Goal: Task Accomplishment & Management: Use online tool/utility

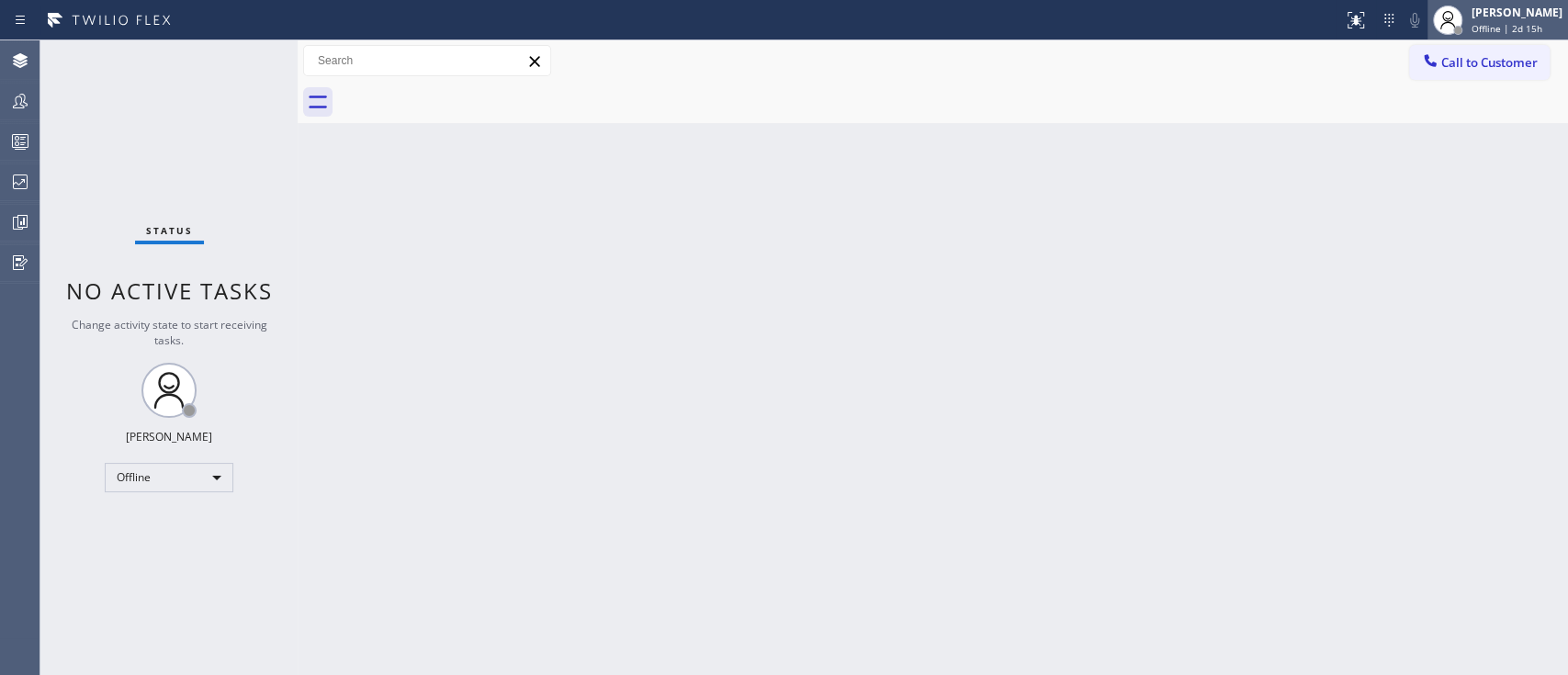
click at [1175, 22] on span "Offline | 2d 15h" at bounding box center [1506, 28] width 70 height 13
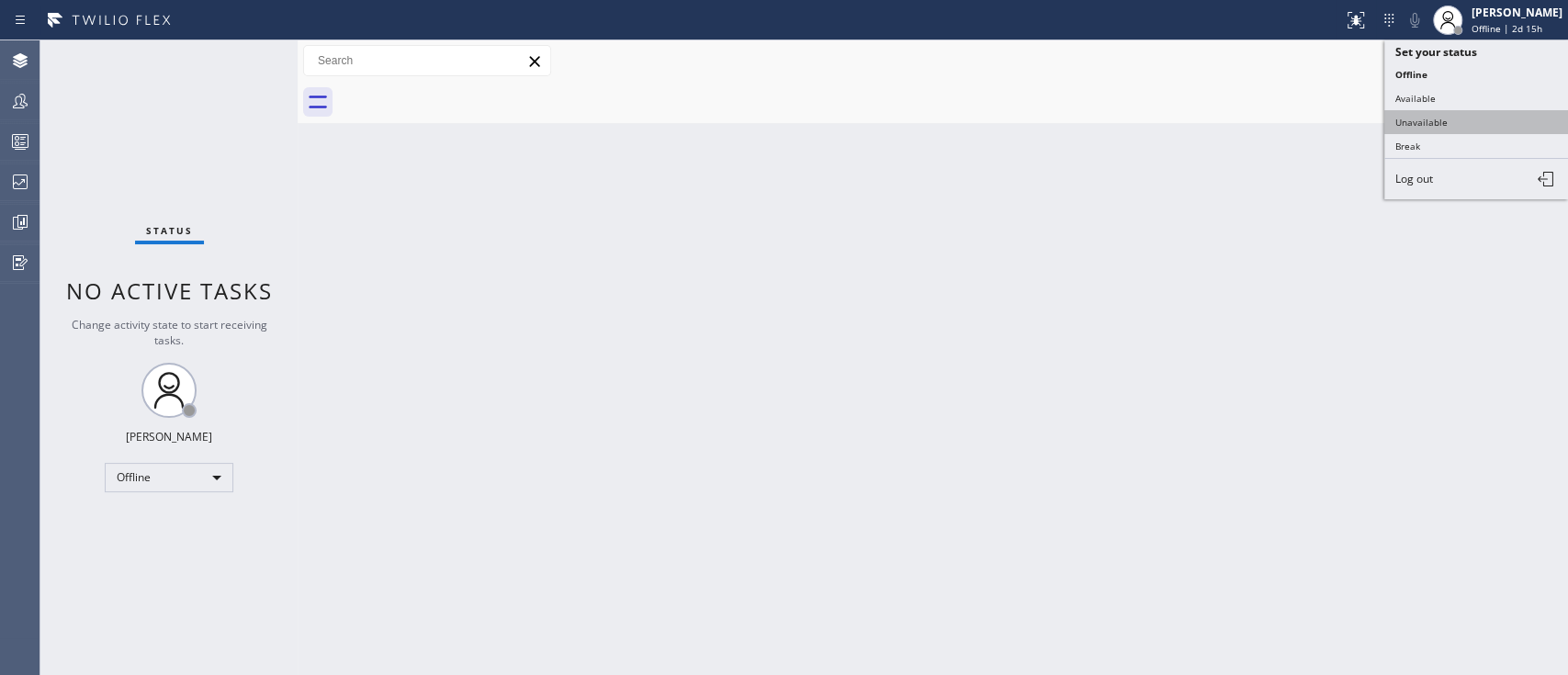
click at [1175, 117] on button "Unavailable" at bounding box center [1476, 122] width 184 height 24
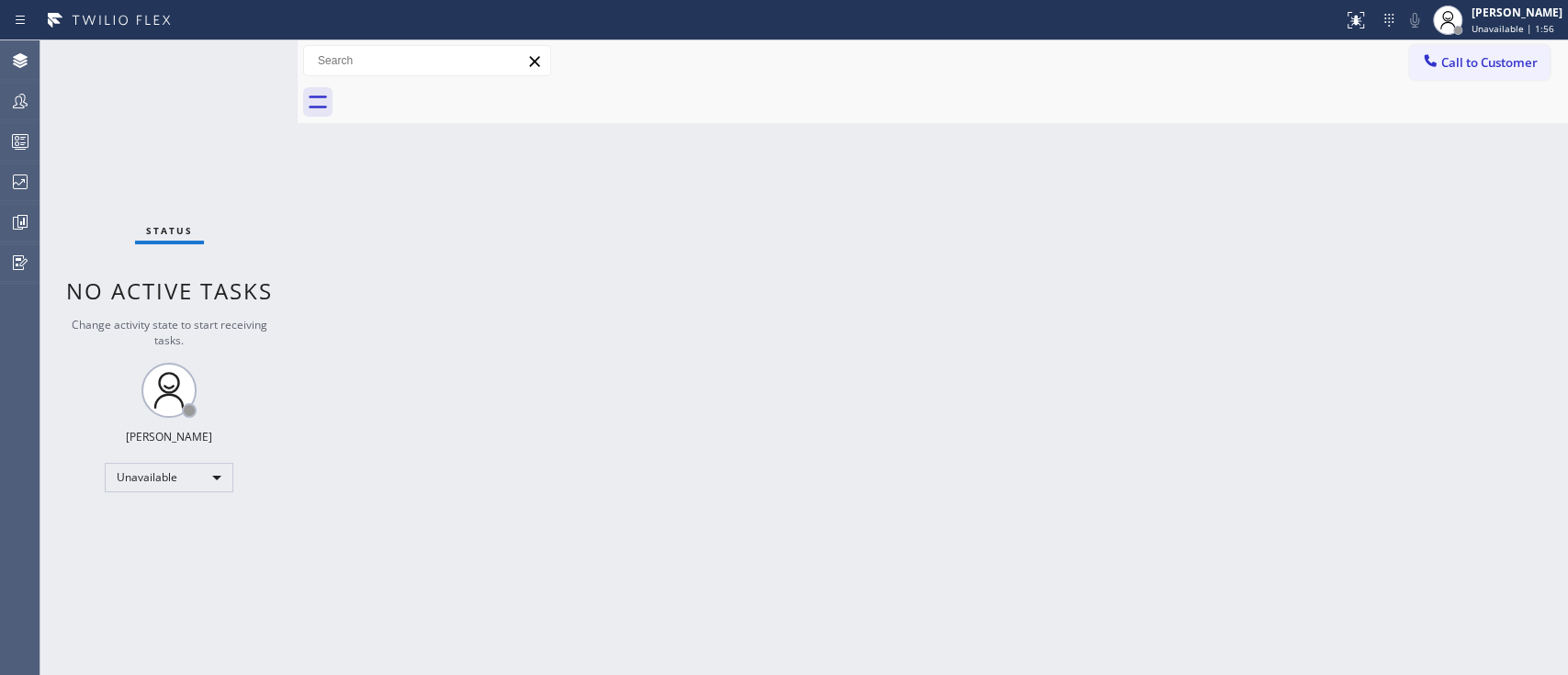
click at [1175, 332] on div "Back to Dashboard Change Sender ID Customers Technicians Select a contact Outbo…" at bounding box center [933, 357] width 1270 height 634
click at [987, 505] on div "Back to Dashboard Change Sender ID Customers Technicians Select a contact Outbo…" at bounding box center [933, 357] width 1270 height 634
click at [1175, 505] on div "Back to Dashboard Change Sender ID Customers Technicians Select a contact Outbo…" at bounding box center [933, 357] width 1270 height 634
click at [1175, 323] on div "Back to Dashboard Change Sender ID Customers Technicians Select a contact Outbo…" at bounding box center [933, 357] width 1270 height 634
click at [1175, 411] on div "Back to Dashboard Change Sender ID Customers Technicians Select a contact Outbo…" at bounding box center [933, 357] width 1270 height 634
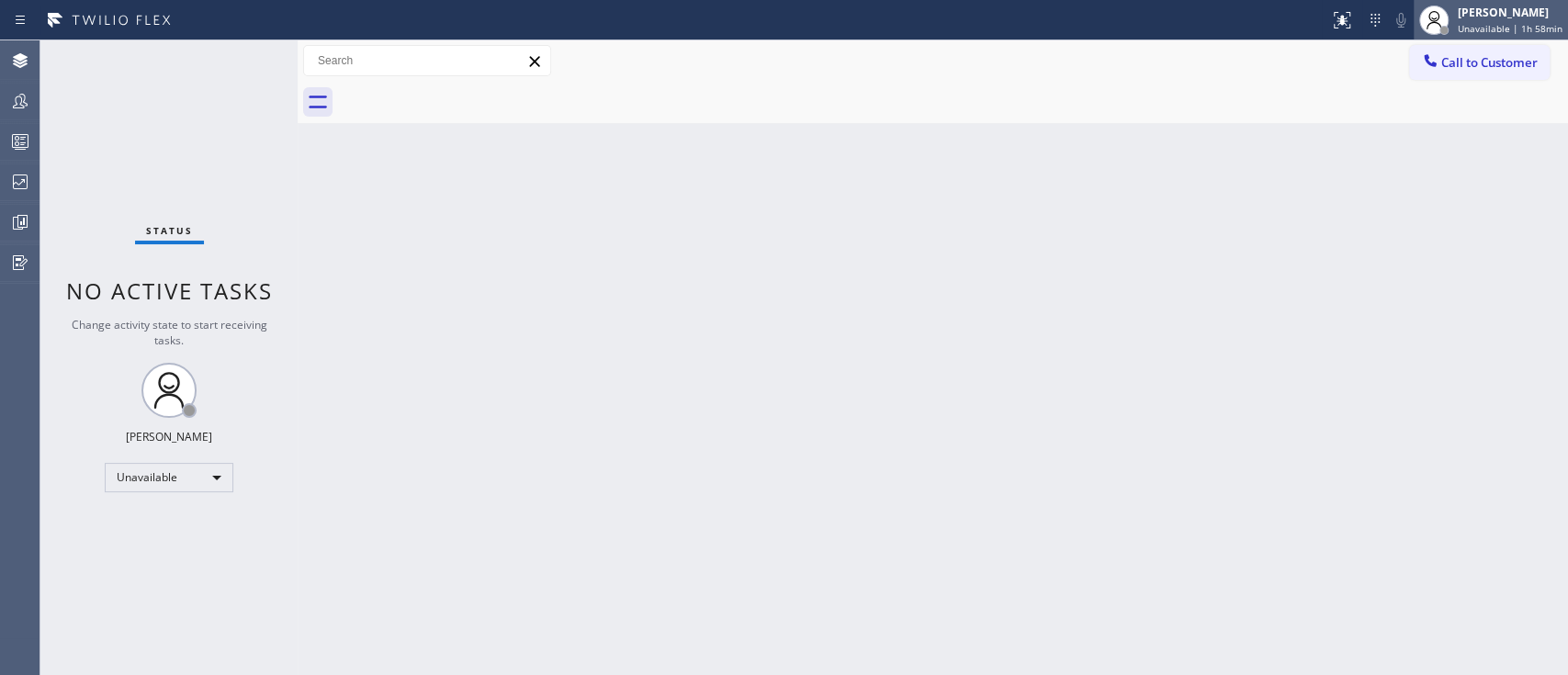
click at [1175, 19] on div "[PERSON_NAME]" at bounding box center [1509, 13] width 104 height 16
click at [1175, 16] on div "[PERSON_NAME]" at bounding box center [1509, 13] width 104 height 16
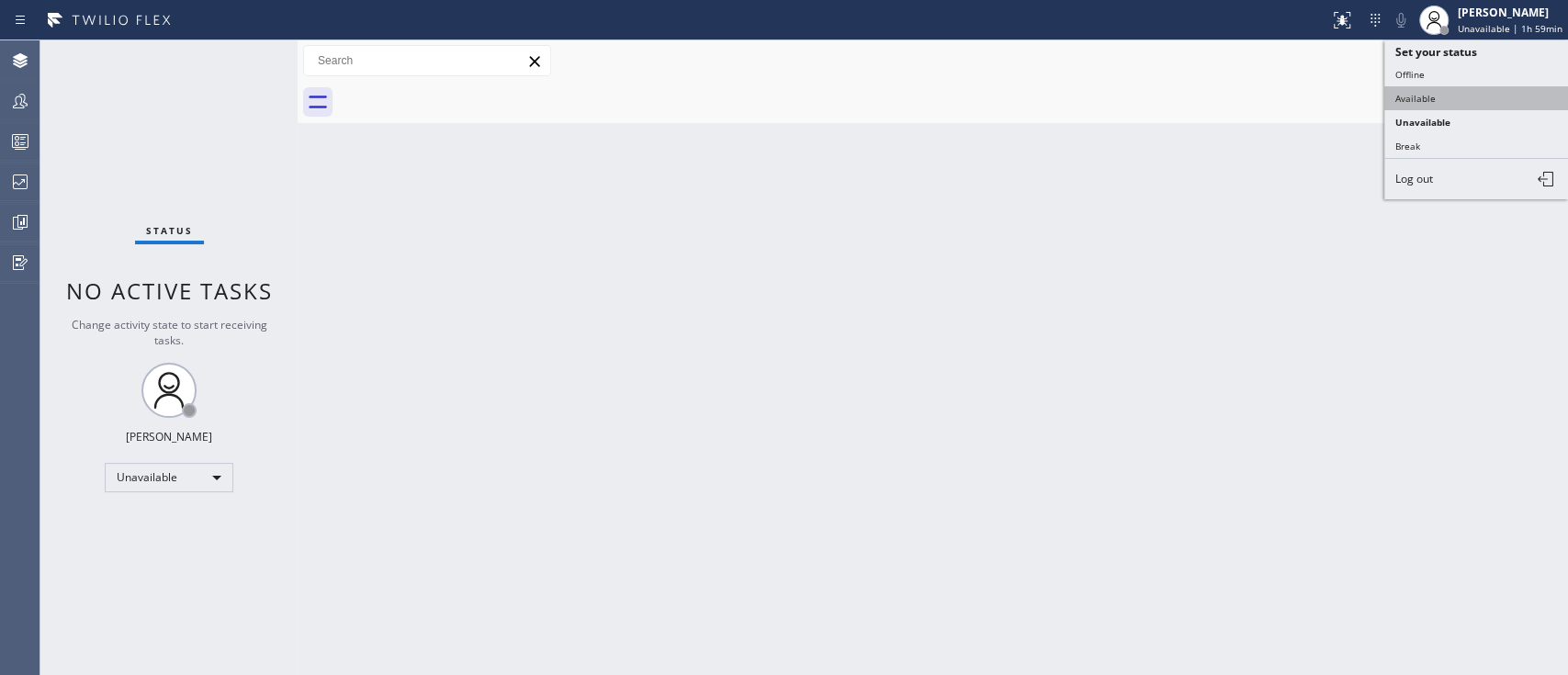
click at [1175, 88] on button "Available" at bounding box center [1476, 98] width 184 height 24
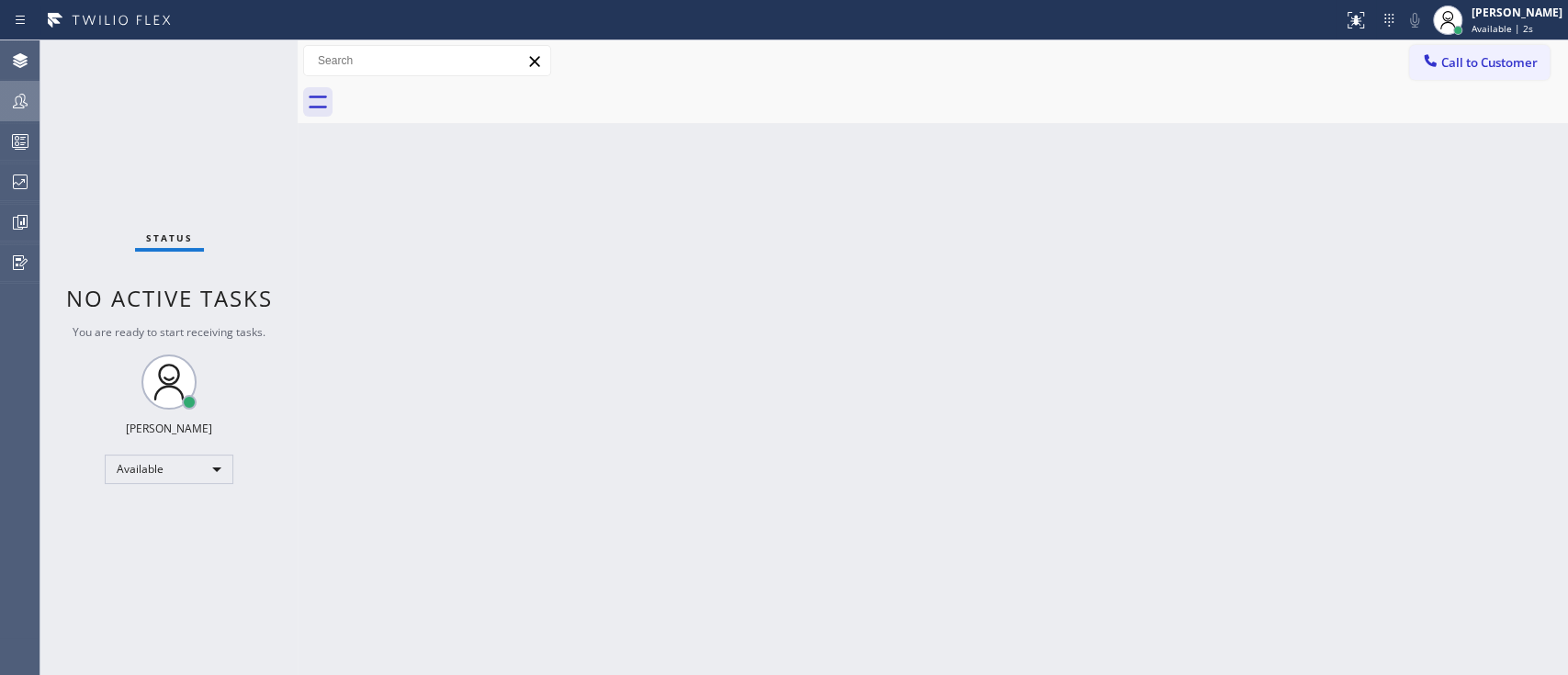
click at [0, 103] on div at bounding box center [20, 101] width 41 height 22
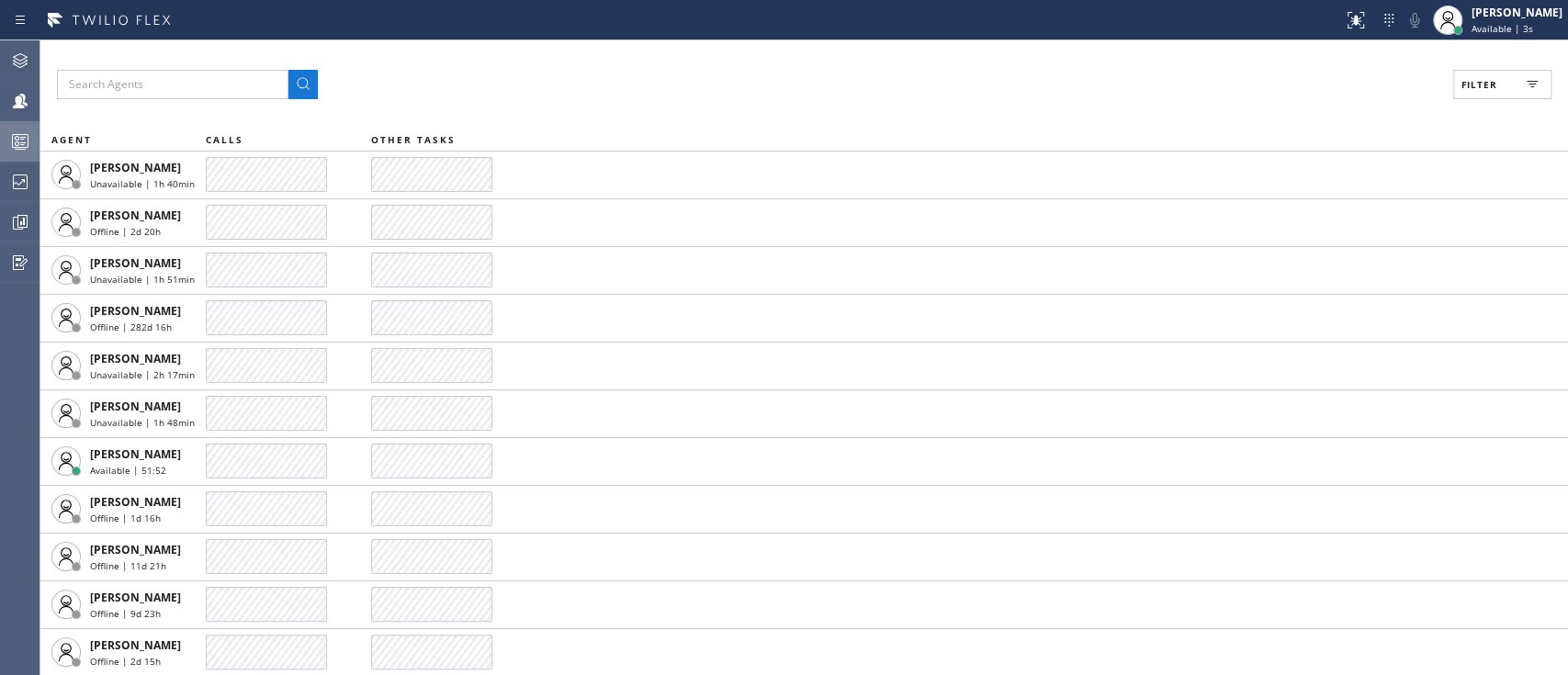
click at [0, 143] on div at bounding box center [20, 141] width 41 height 22
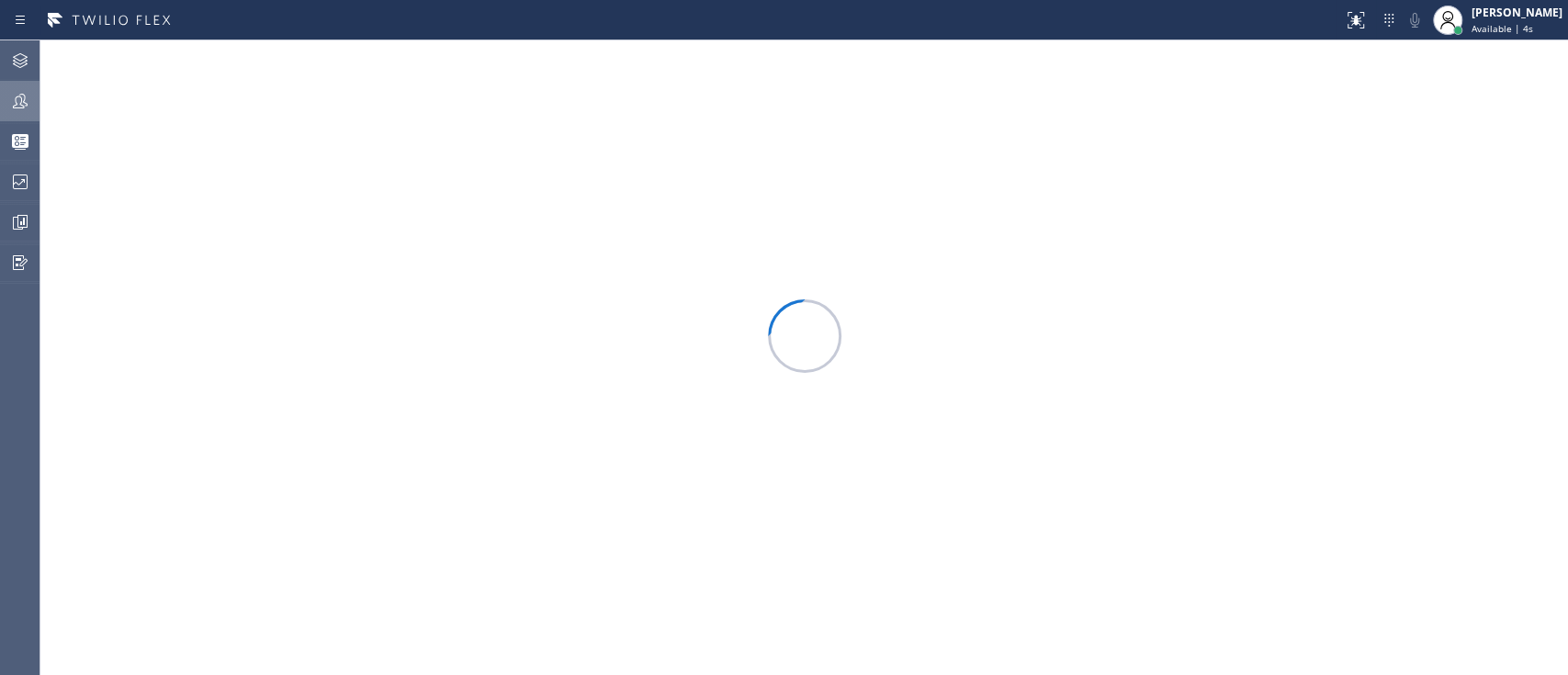
click at [16, 104] on icon at bounding box center [20, 101] width 22 height 22
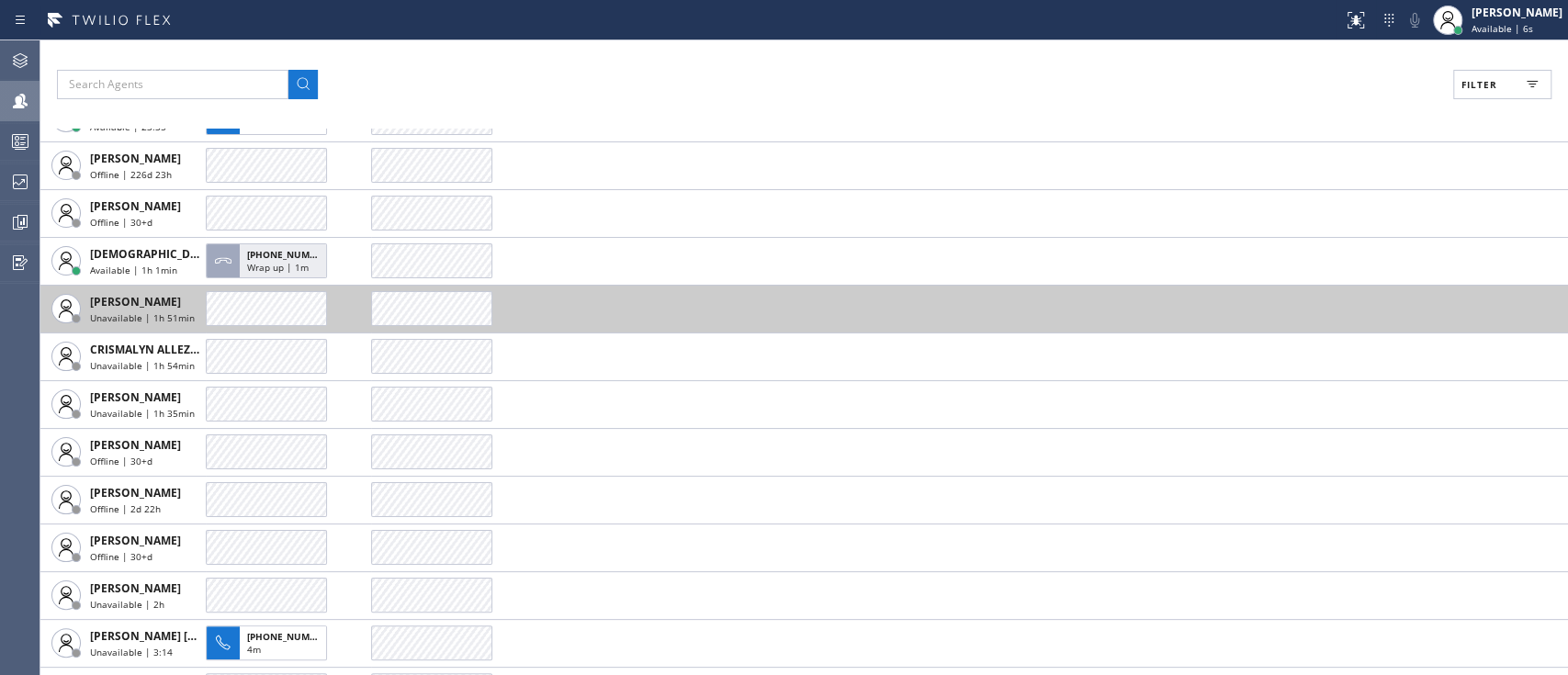
scroll to position [865, 0]
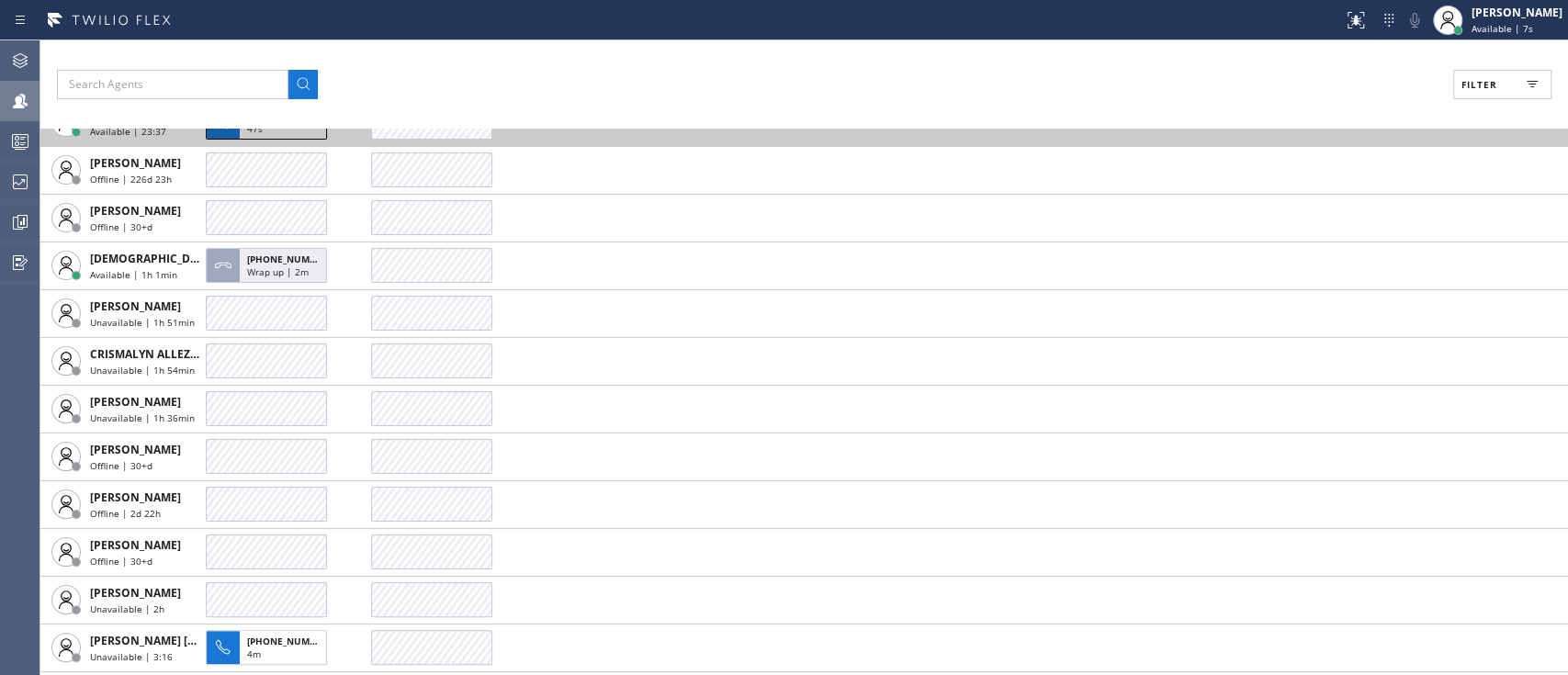
click at [278, 139] on div "47s" at bounding box center [283, 130] width 71 height 17
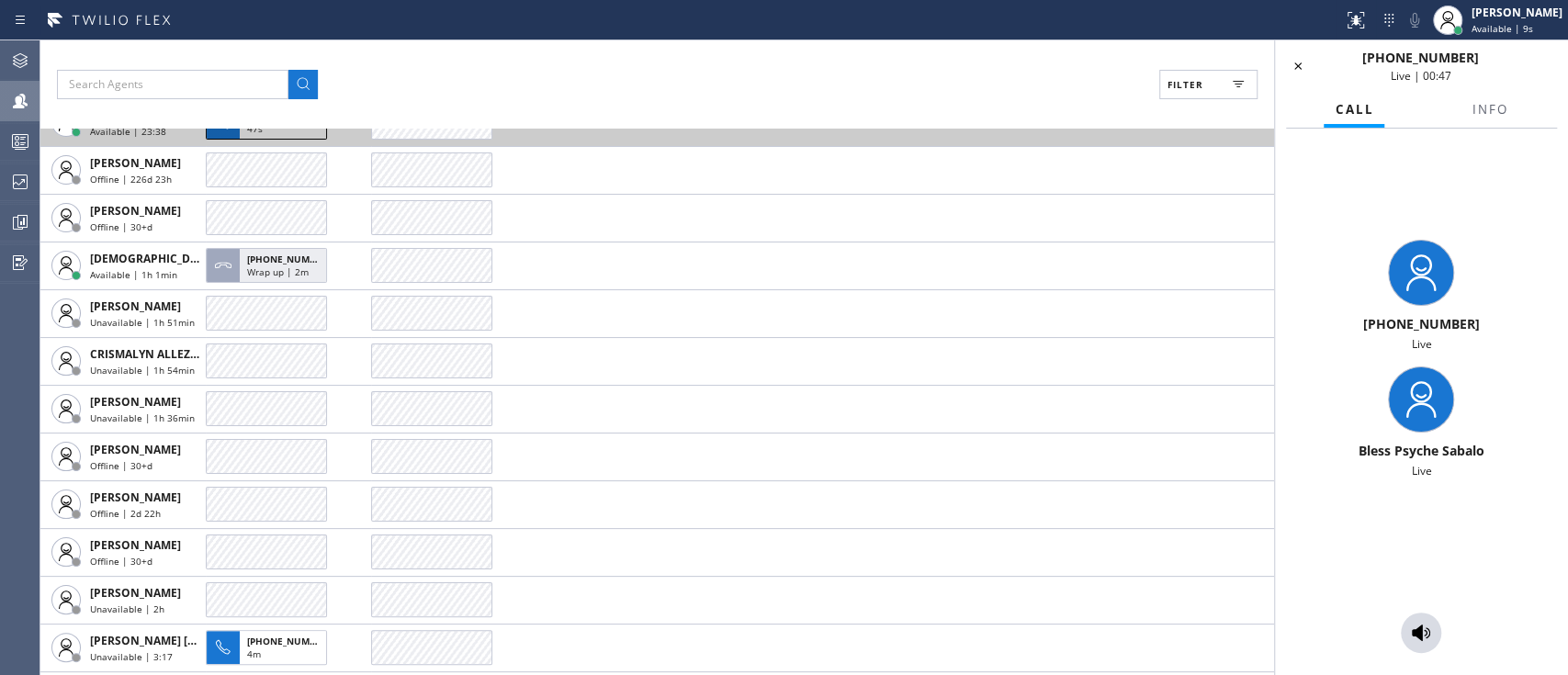
scroll to position [737, 0]
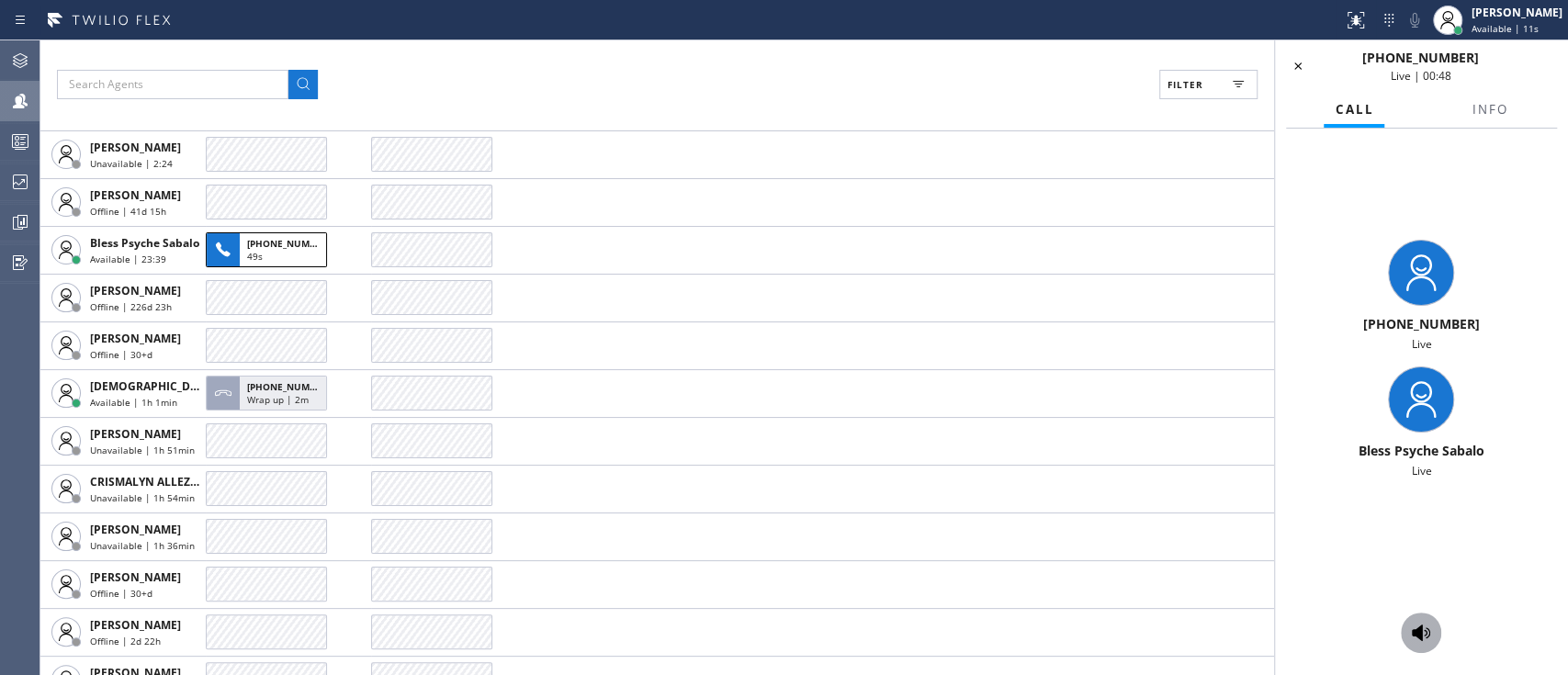
click at [1175, 505] on div at bounding box center [1420, 633] width 41 height 22
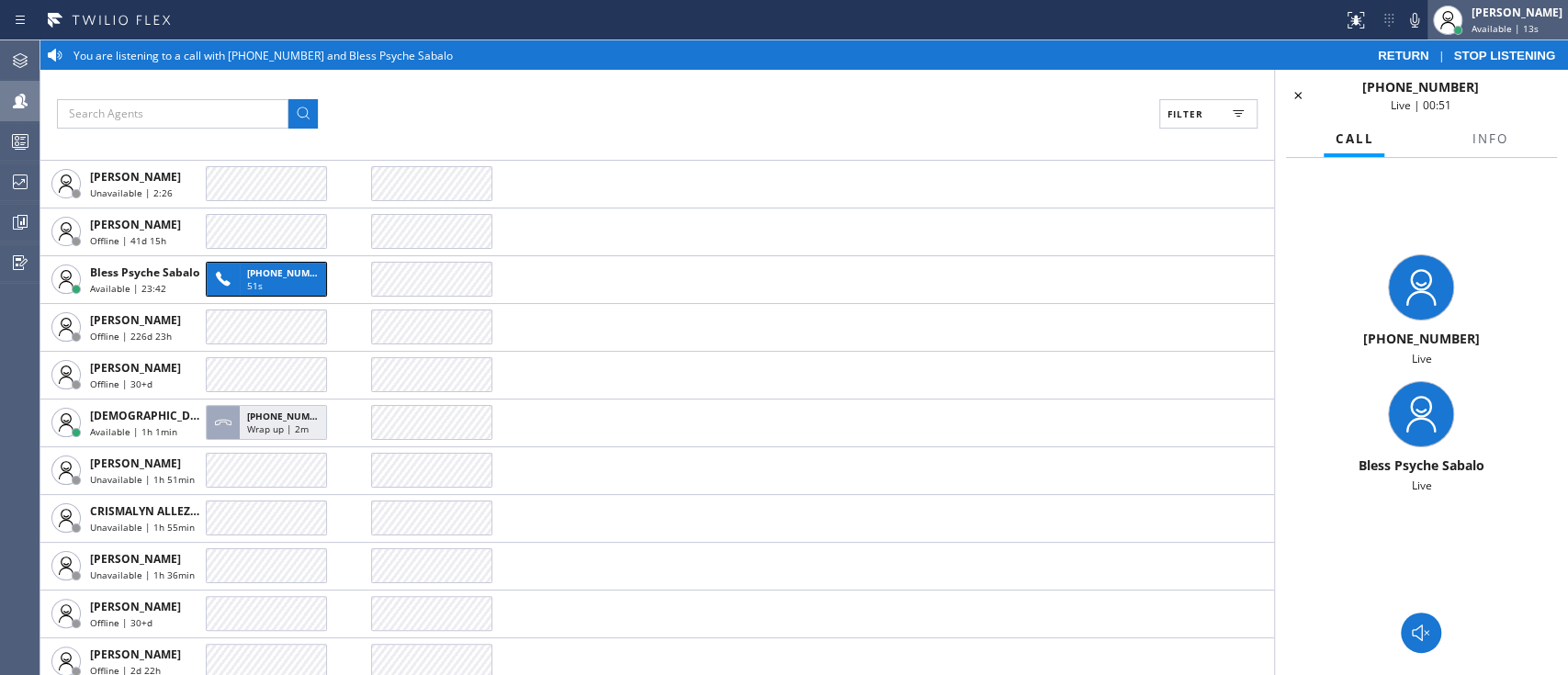
click at [1175, 19] on div "[PERSON_NAME]" at bounding box center [1517, 13] width 91 height 16
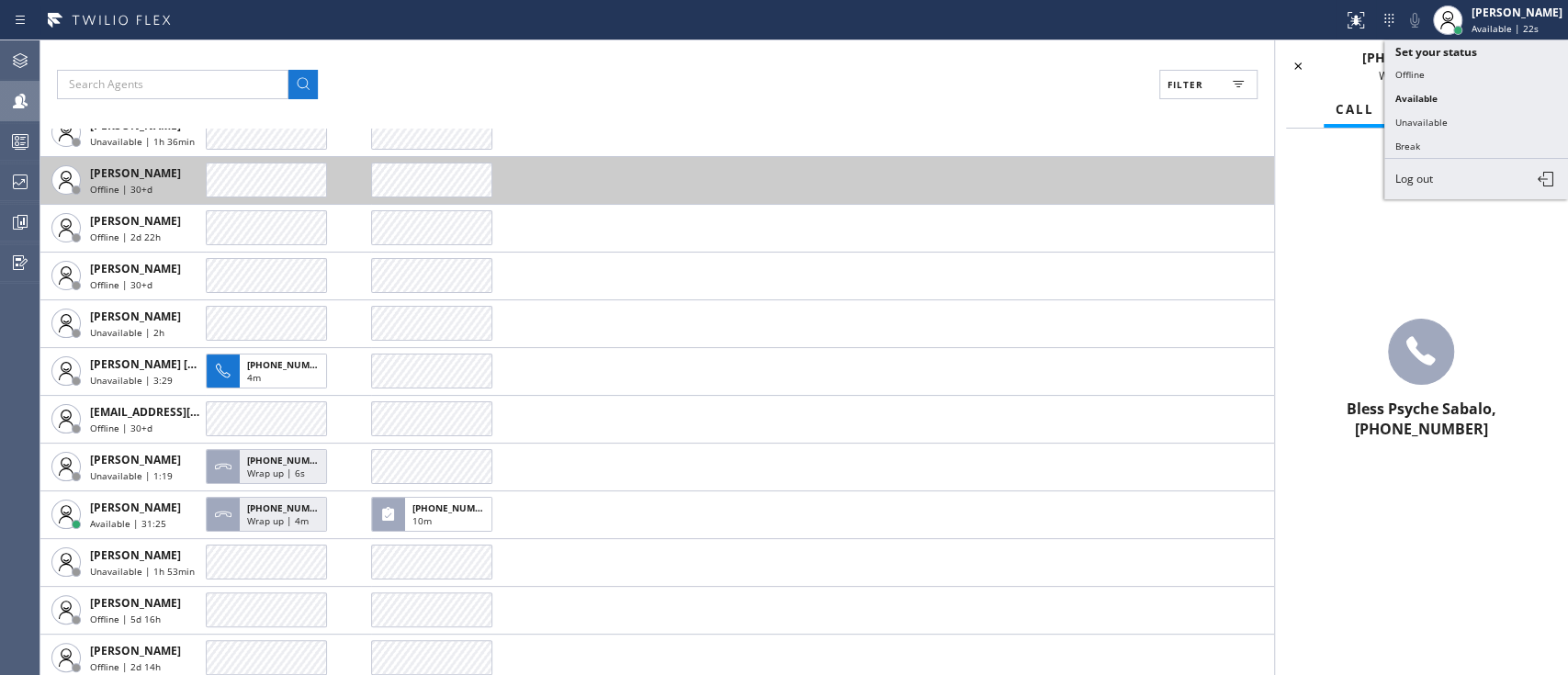
scroll to position [1173, 0]
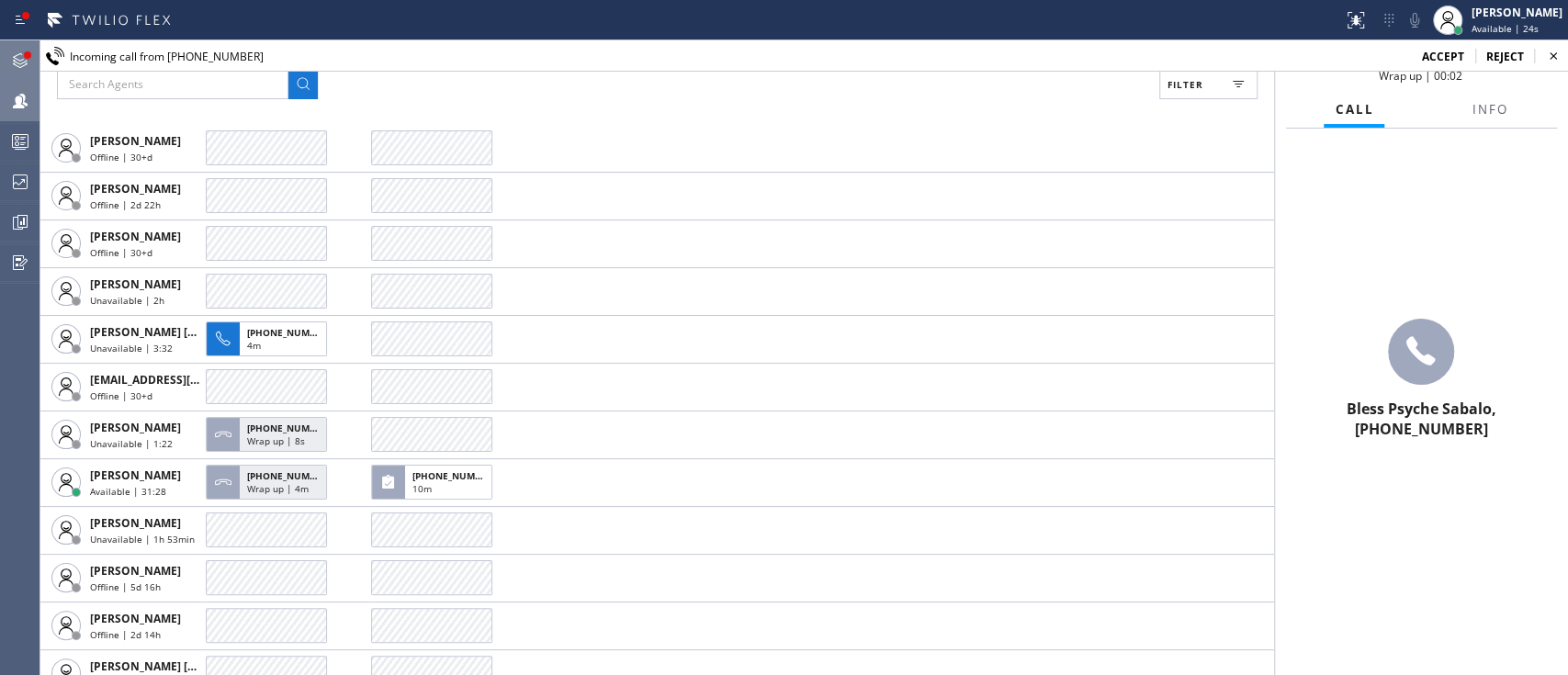
click at [14, 63] on icon at bounding box center [20, 61] width 15 height 15
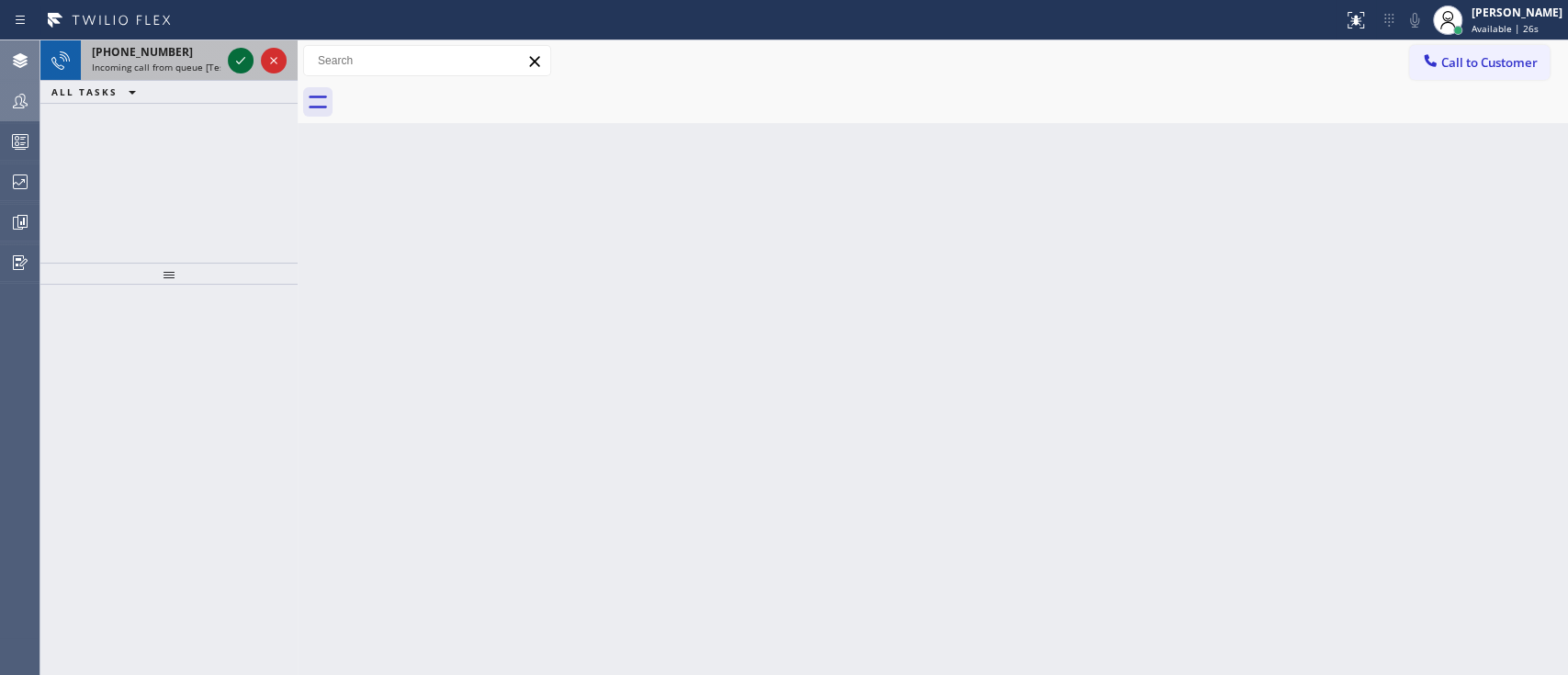
click at [239, 66] on icon at bounding box center [240, 61] width 22 height 22
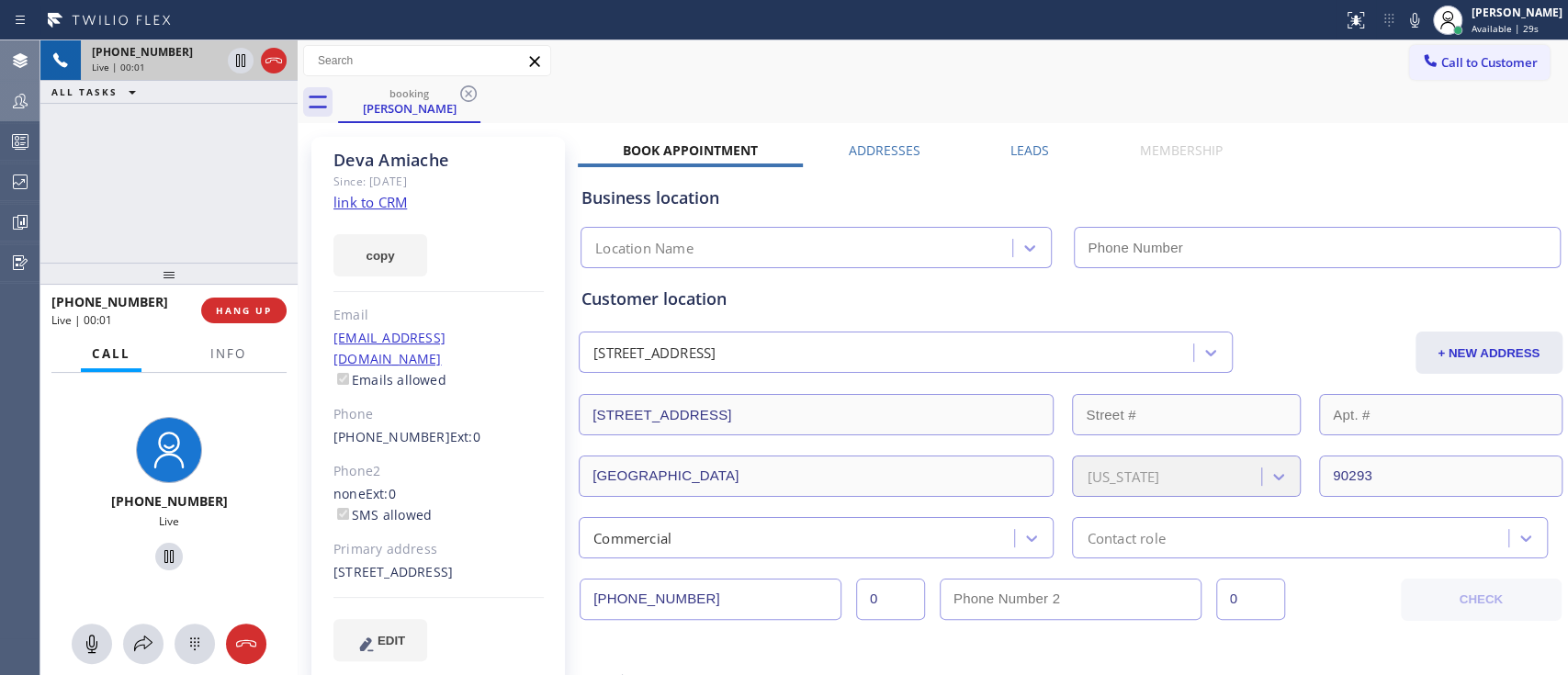
type input "[PHONE_NUMBER]"
click at [391, 203] on link "link to CRM" at bounding box center [370, 202] width 73 height 19
click at [1175, 26] on icon at bounding box center [1414, 20] width 22 height 22
drag, startPoint x: 163, startPoint y: 539, endPoint x: 158, endPoint y: 548, distance: 10.3
click at [158, 505] on div at bounding box center [169, 557] width 242 height 38
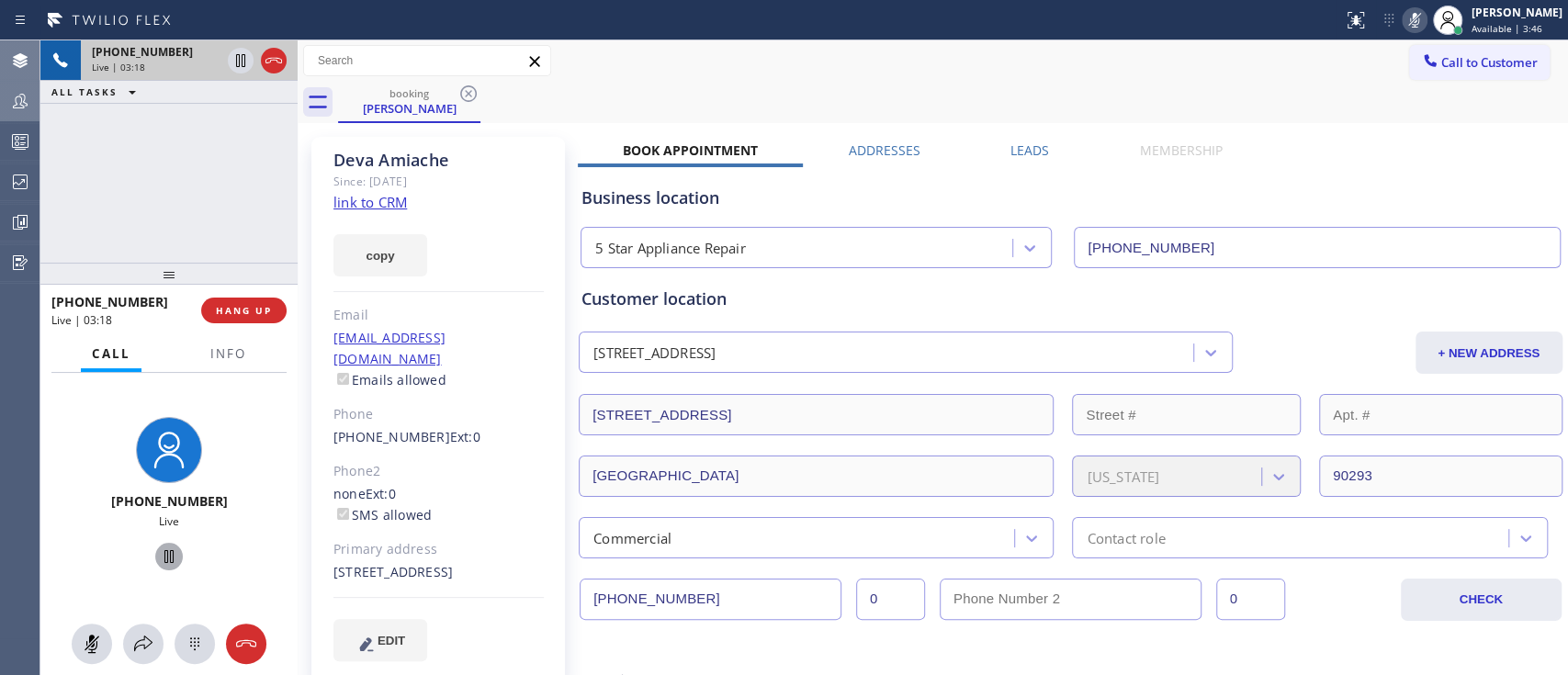
click at [158, 505] on icon at bounding box center [169, 557] width 22 height 22
click at [165, 505] on icon at bounding box center [169, 556] width 9 height 13
click at [1175, 31] on icon at bounding box center [1356, 20] width 22 height 22
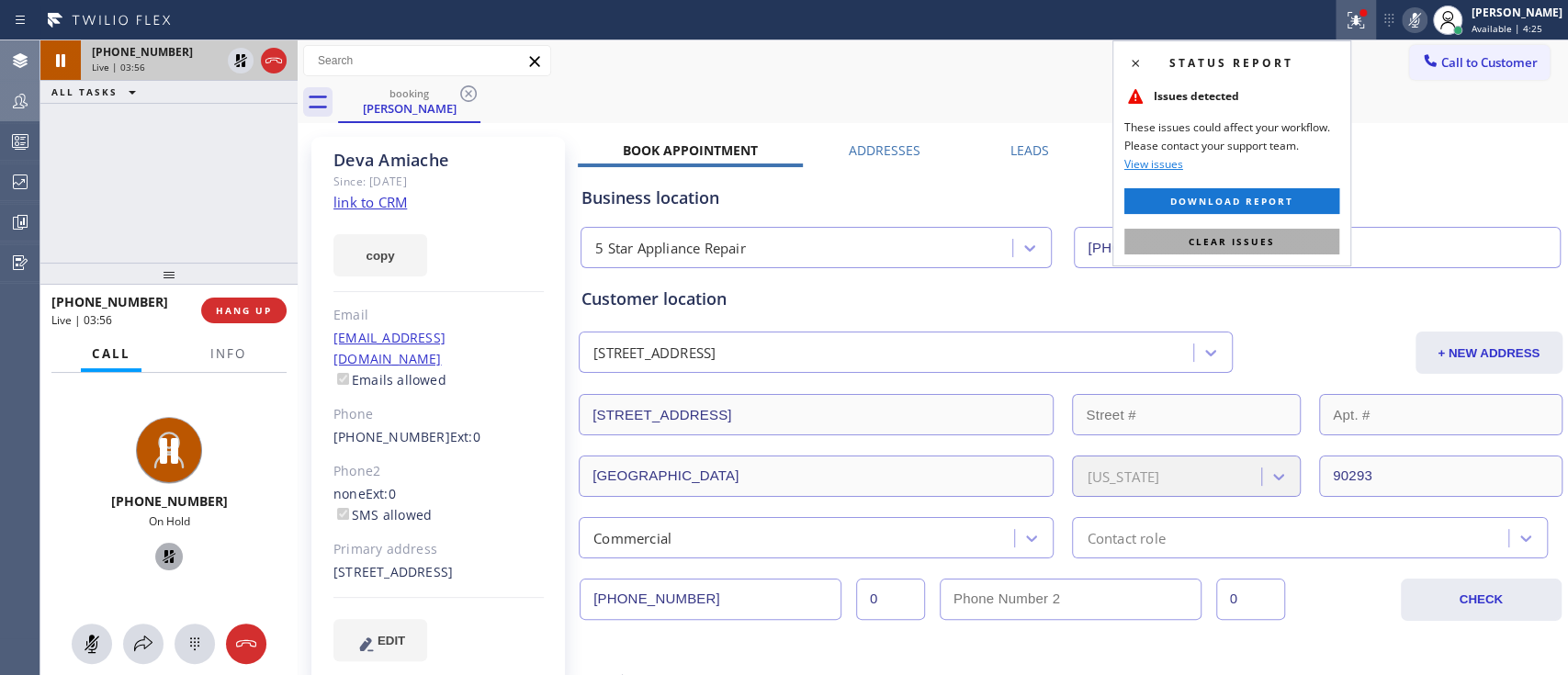
click at [1175, 241] on span "Clear issues" at bounding box center [1232, 241] width 86 height 13
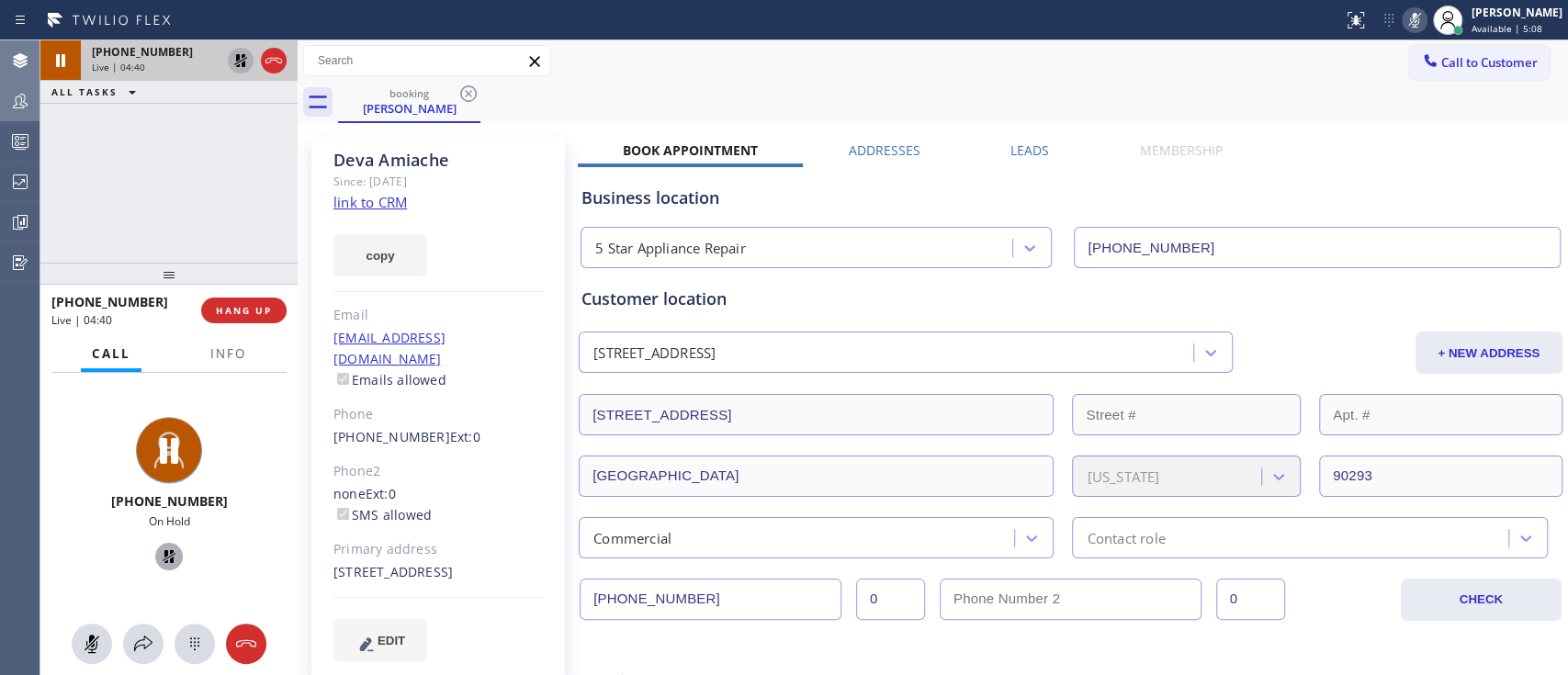
click at [242, 56] on icon at bounding box center [240, 61] width 13 height 13
click at [1175, 20] on icon at bounding box center [1414, 20] width 9 height 15
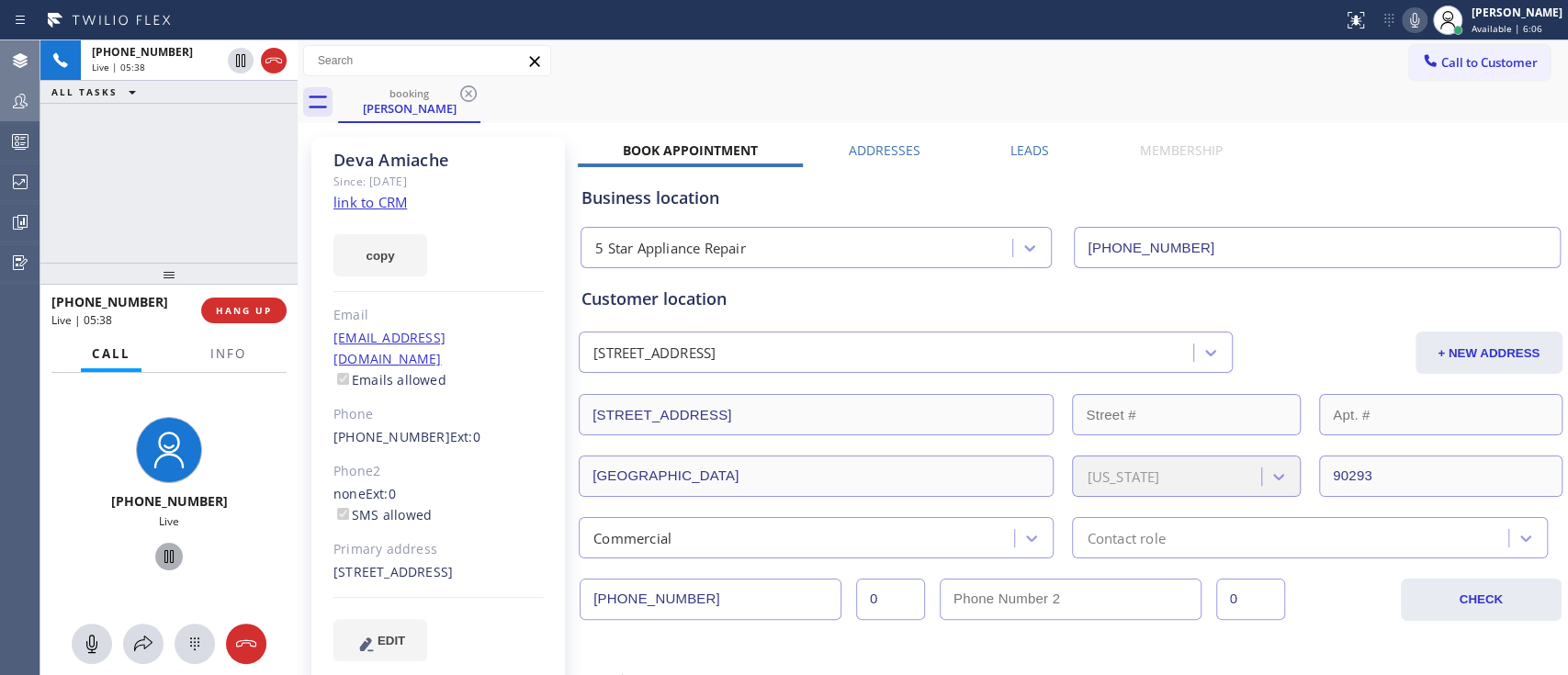
click at [1175, 165] on div "Business location 5 Star Appliance Repair [PHONE_NUMBER]" at bounding box center [1070, 213] width 985 height 108
click at [1175, 21] on icon at bounding box center [1414, 20] width 22 height 22
click at [245, 65] on icon at bounding box center [240, 61] width 22 height 22
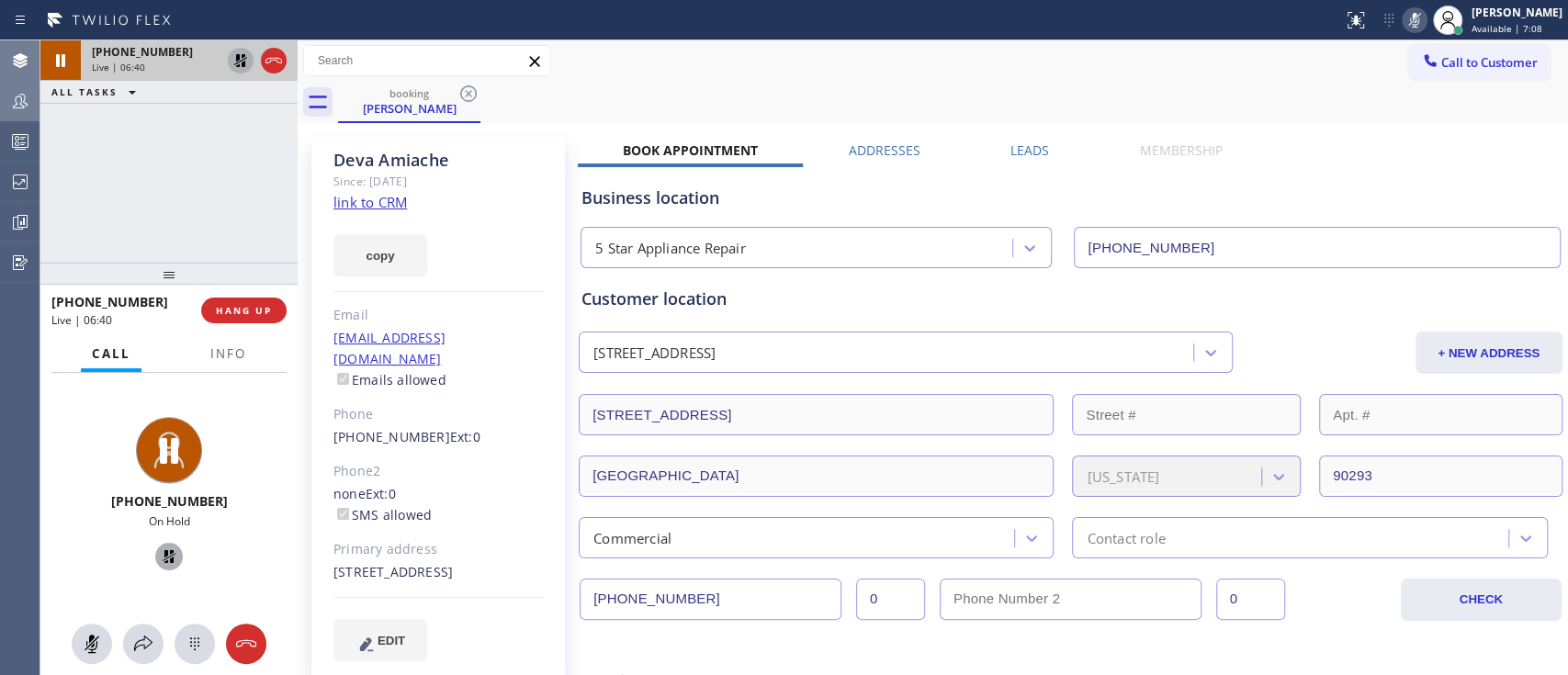
click at [229, 63] on icon at bounding box center [240, 61] width 22 height 22
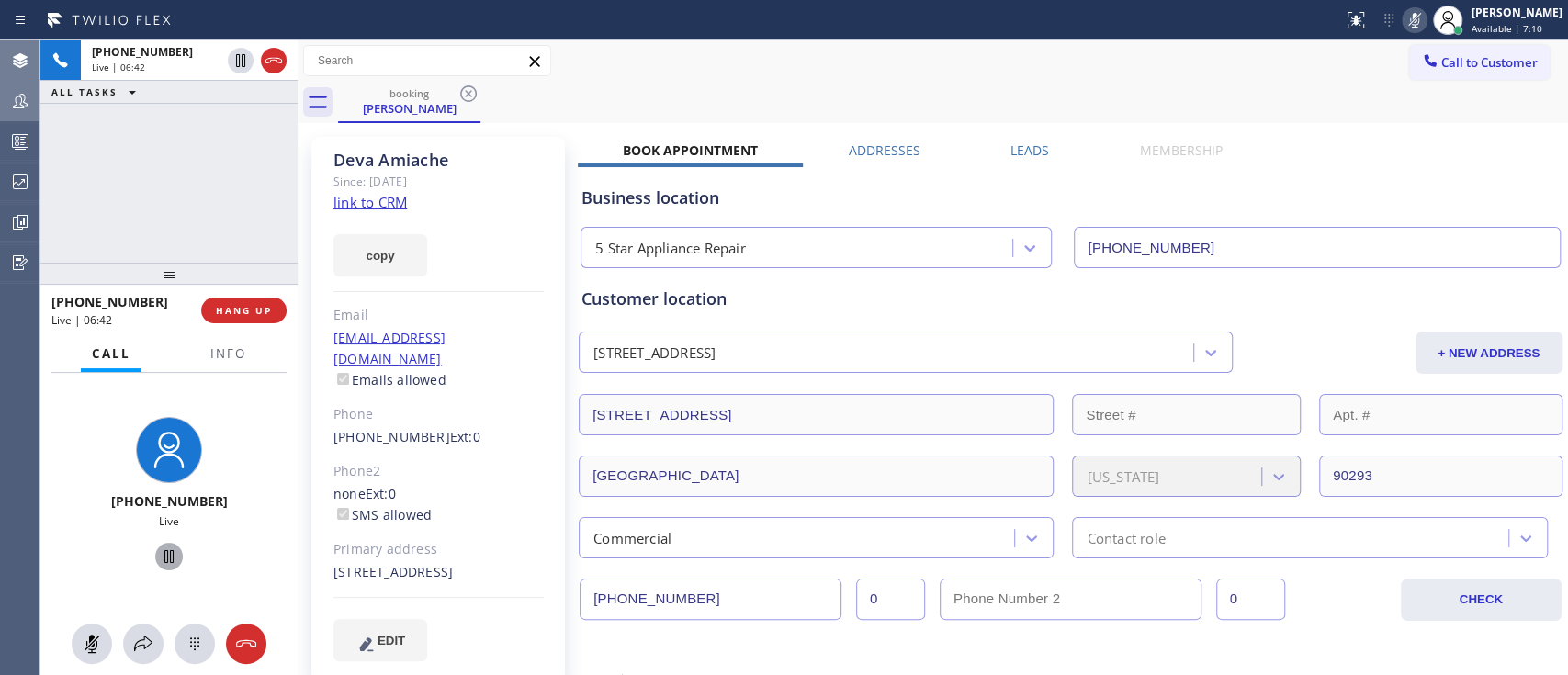
click at [1175, 30] on icon at bounding box center [1414, 20] width 22 height 22
click at [235, 68] on icon at bounding box center [240, 61] width 22 height 22
click at [1175, 27] on icon at bounding box center [1414, 20] width 22 height 22
click at [1175, 90] on div "booking [PERSON_NAME]" at bounding box center [953, 102] width 1230 height 42
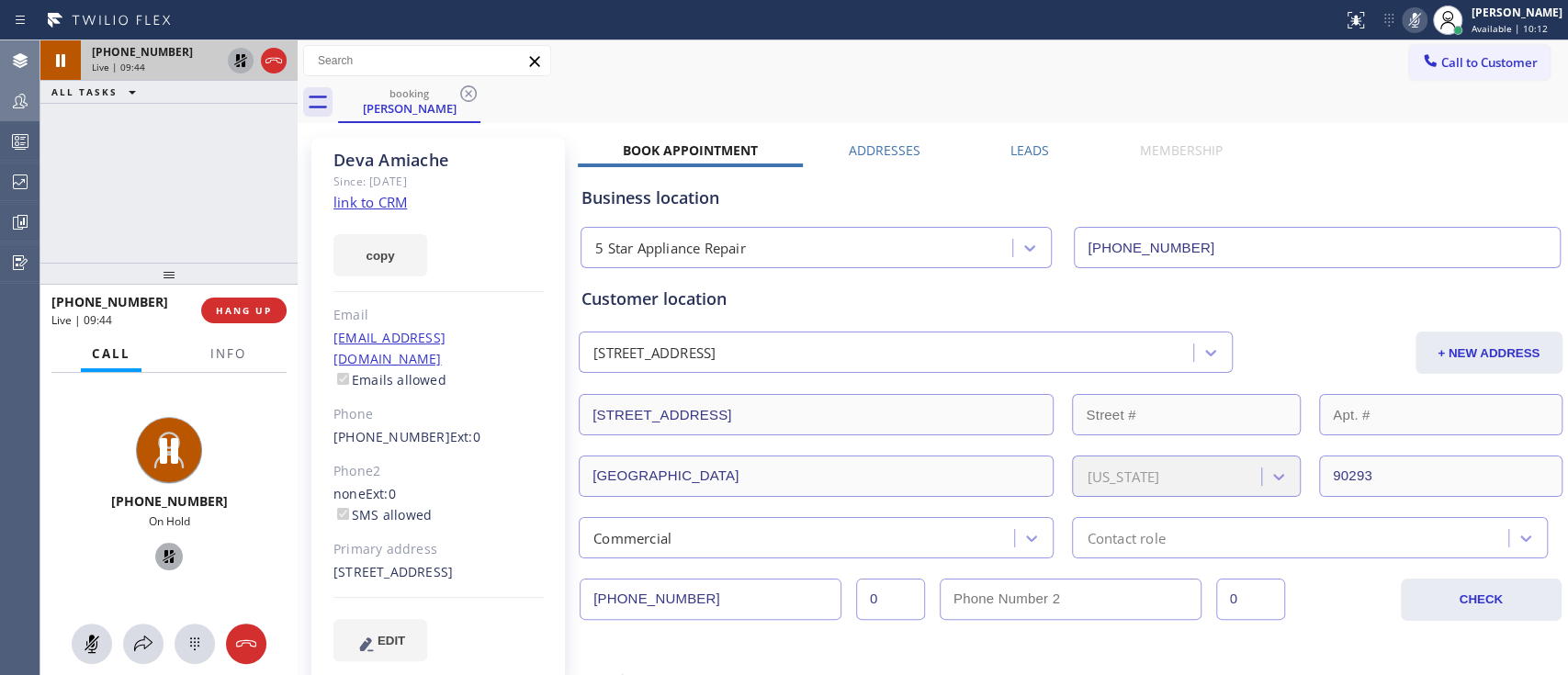
click at [240, 65] on icon at bounding box center [240, 61] width 22 height 22
click at [1175, 19] on icon at bounding box center [1414, 20] width 22 height 22
drag, startPoint x: 330, startPoint y: 421, endPoint x: 425, endPoint y: 424, distance: 95.0
click at [425, 424] on div "[PERSON_NAME] Since: [DATE] link to CRM copy Email [EMAIL_ADDRESS][DOMAIN_NAME]…" at bounding box center [438, 410] width 253 height 547
copy link "[PHONE_NUMBER]"
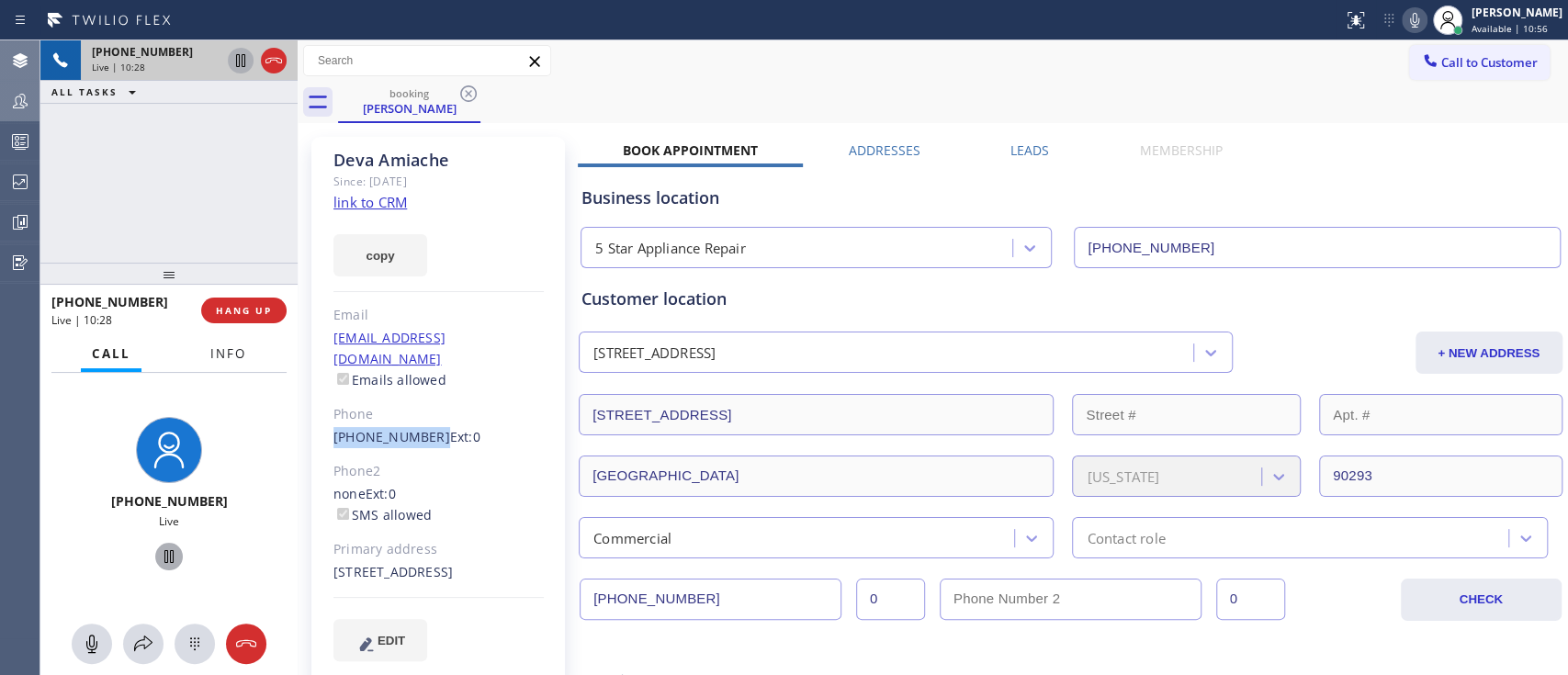
click at [205, 342] on button "Info" at bounding box center [228, 354] width 58 height 36
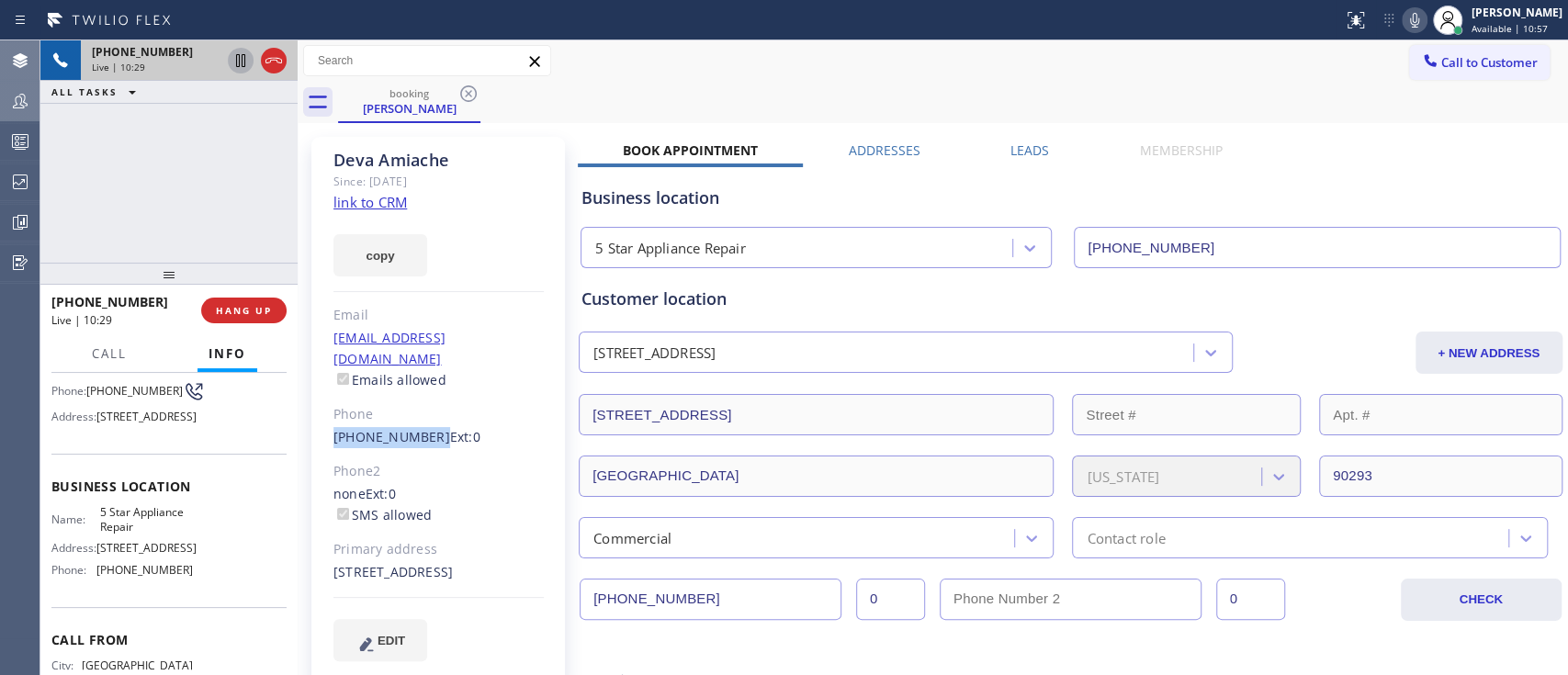
scroll to position [151, 0]
drag, startPoint x: 93, startPoint y: 607, endPoint x: 184, endPoint y: 611, distance: 91.1
click at [184, 505] on div "Name: 5 Star Appliance Repair Address: [STREET_ADDRESS] Phone: [PHONE_NUMBER]" at bounding box center [169, 543] width 235 height 79
copy div "[PHONE_NUMBER]"
click at [1175, 19] on icon at bounding box center [1414, 20] width 22 height 22
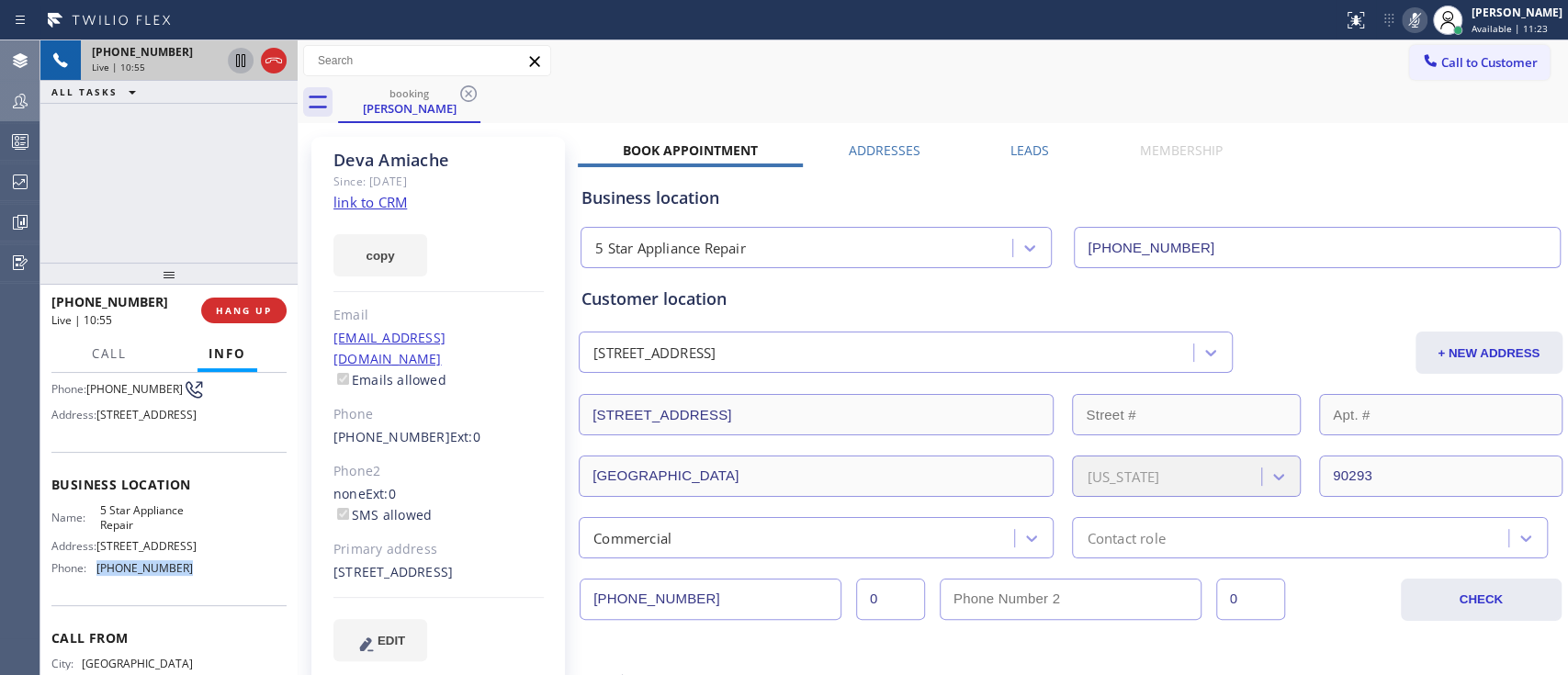
click at [1175, 19] on icon at bounding box center [1414, 20] width 22 height 22
drag, startPoint x: 93, startPoint y: 557, endPoint x: 153, endPoint y: 573, distance: 62.1
click at [153, 505] on div "Name: 5 Star Appliance Repair" at bounding box center [122, 517] width 142 height 29
copy div "5 Star Appliance Repair"
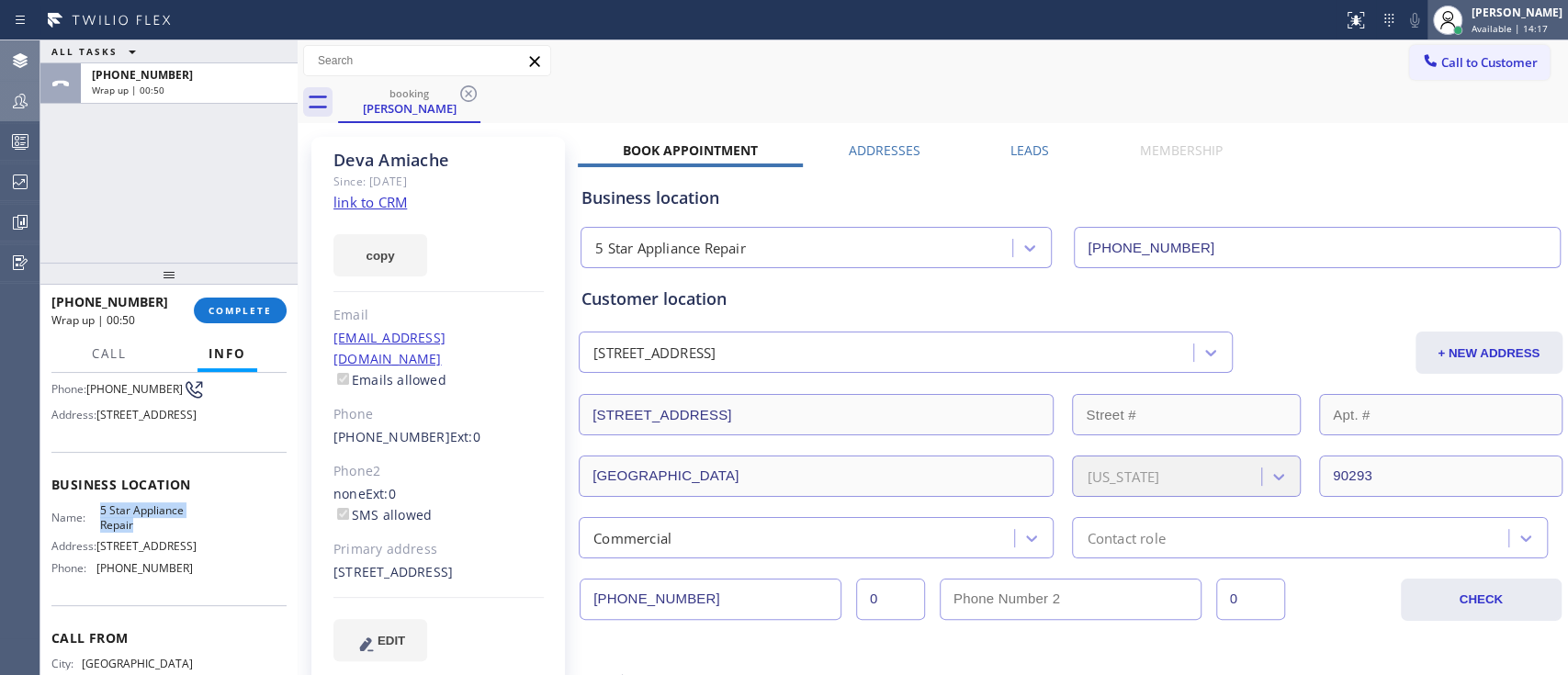
click at [1175, 31] on span "Available | 14:17" at bounding box center [1509, 28] width 76 height 13
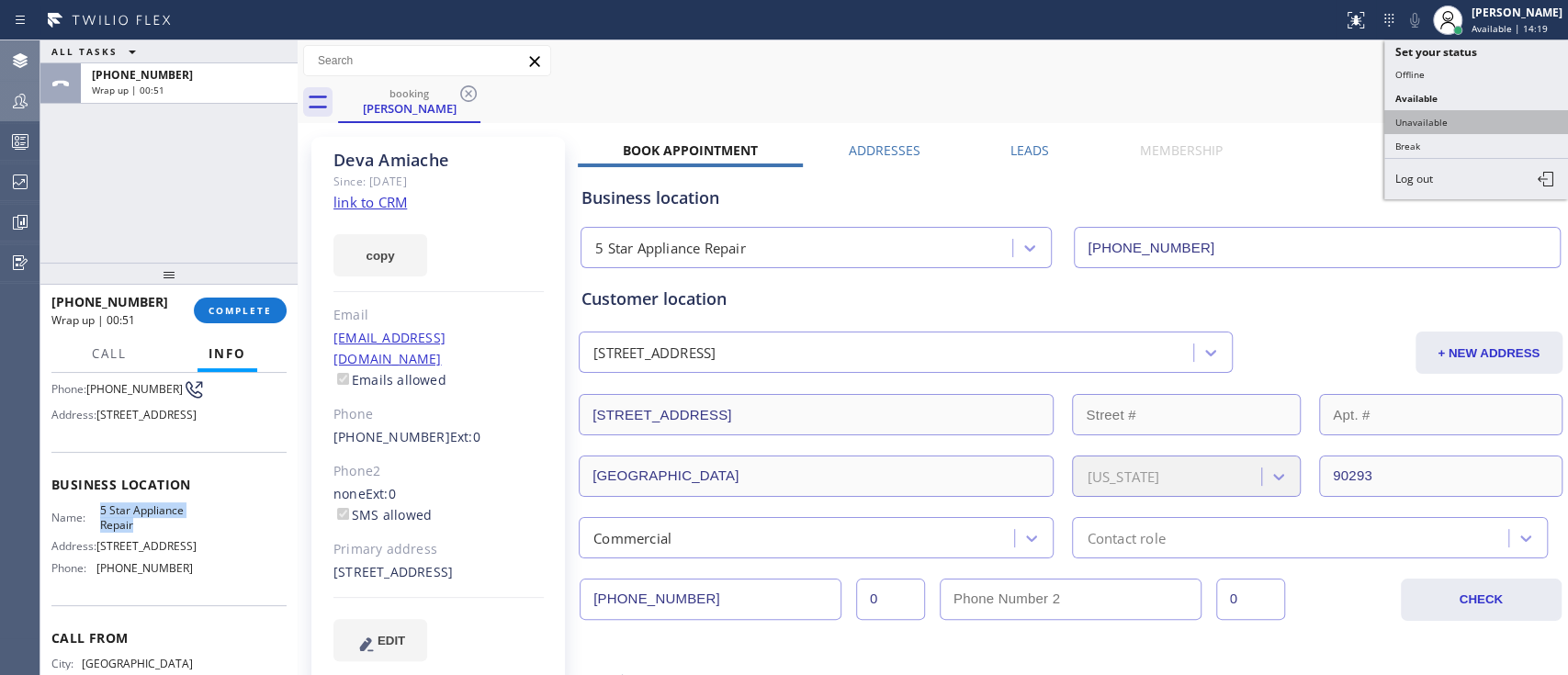
click at [1175, 110] on button "Unavailable" at bounding box center [1476, 122] width 184 height 24
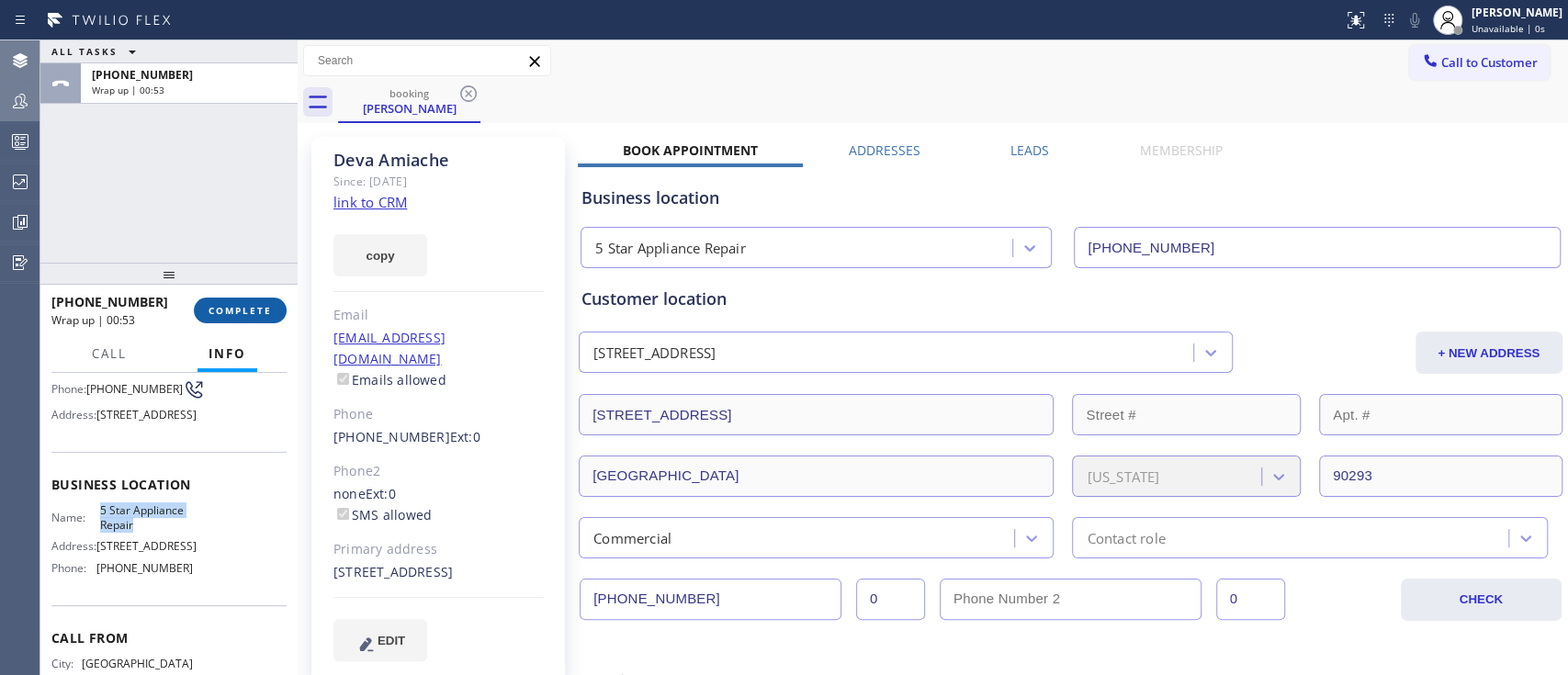
click at [235, 317] on button "COMPLETE" at bounding box center [239, 311] width 92 height 26
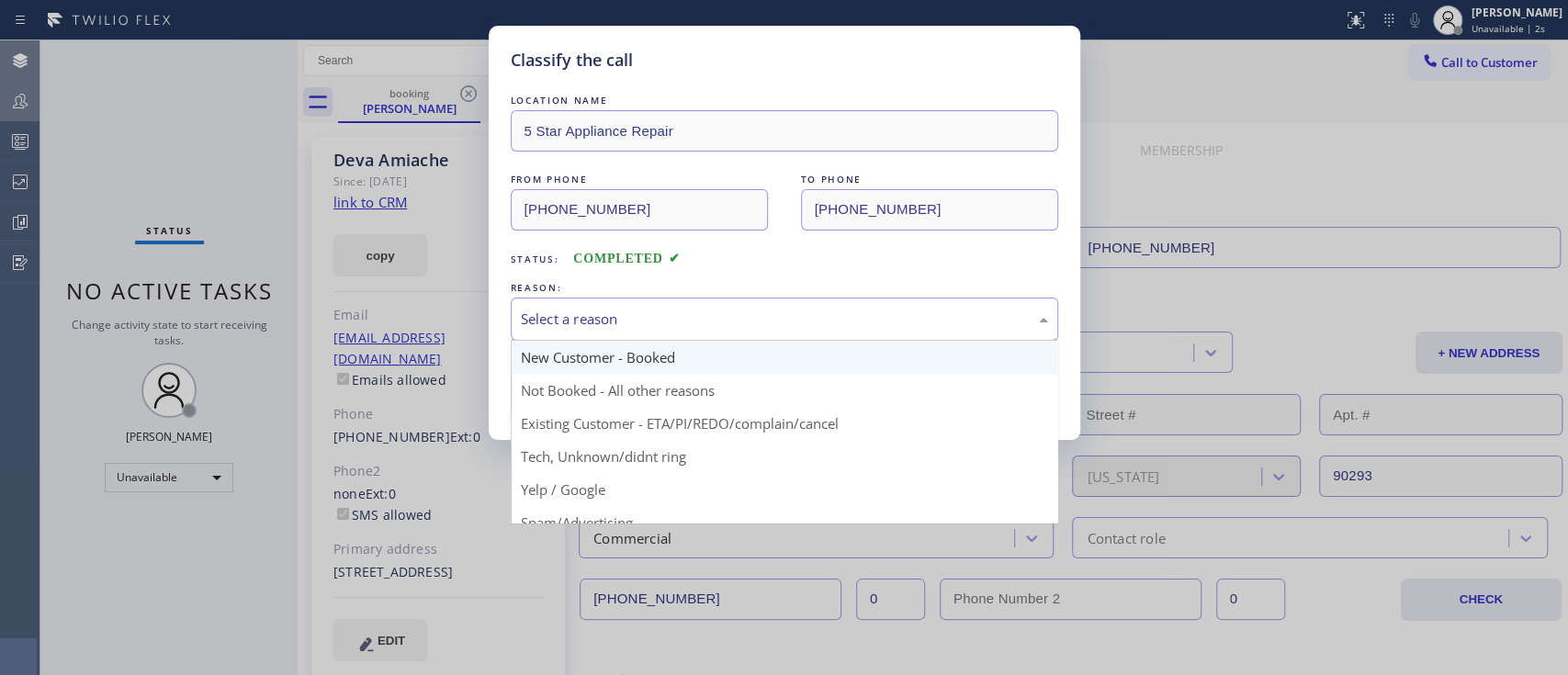
drag, startPoint x: 696, startPoint y: 328, endPoint x: 676, endPoint y: 365, distance: 42.1
click at [676, 340] on div "Select a reason New Customer - Booked Not Booked - All other reasons Existing C…" at bounding box center [785, 319] width 548 height 43
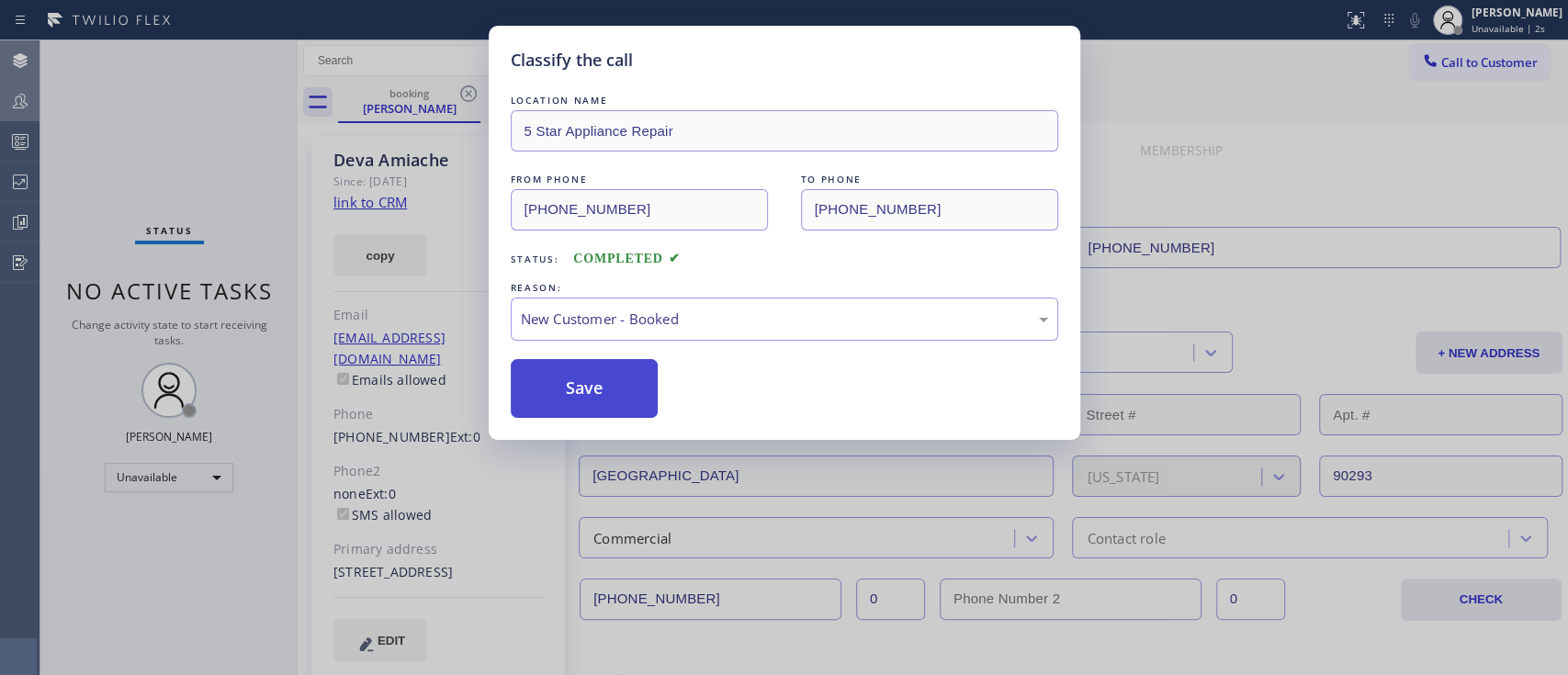
drag, startPoint x: 676, startPoint y: 365, endPoint x: 633, endPoint y: 394, distance: 51.9
click at [633, 394] on button "Save" at bounding box center [585, 388] width 148 height 59
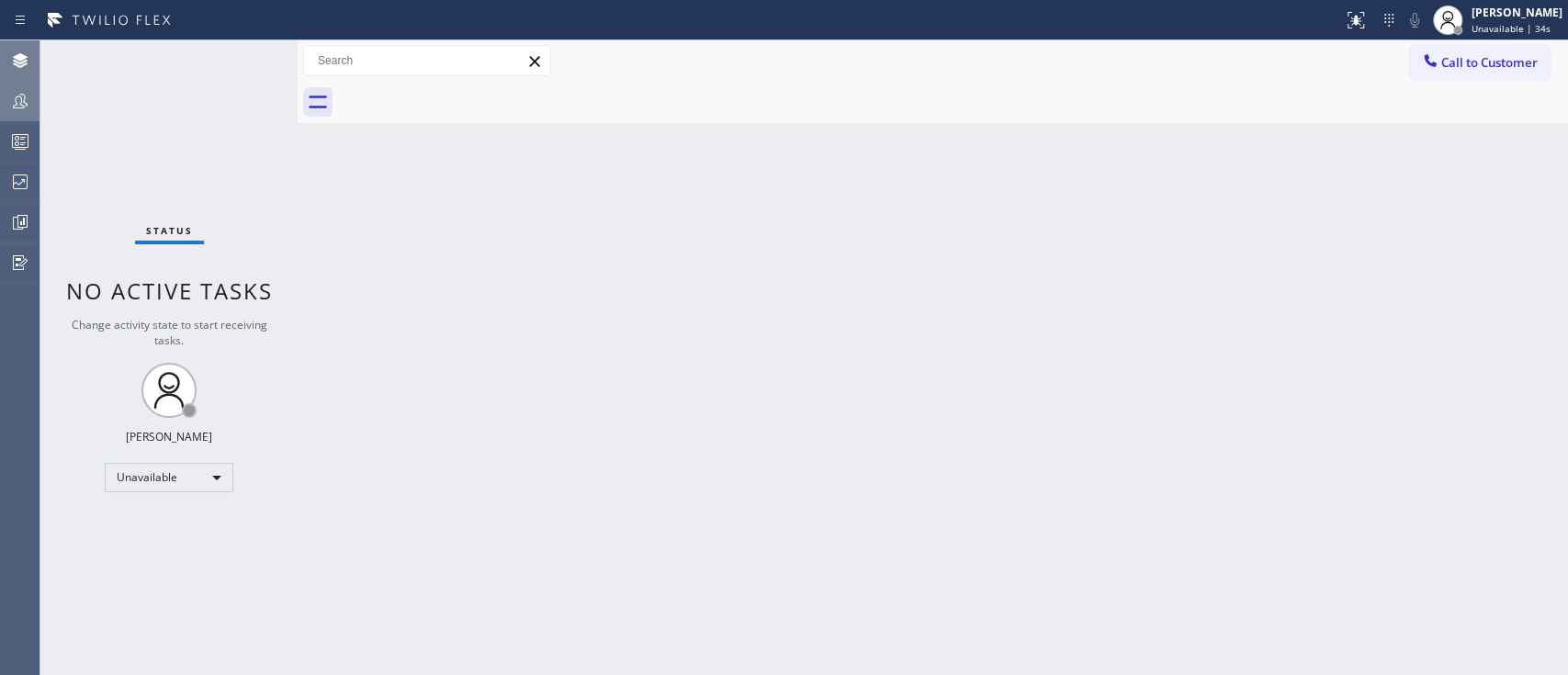
click at [669, 224] on div "Back to Dashboard Change Sender ID Customers Technicians Select a contact Outbo…" at bounding box center [933, 357] width 1270 height 634
click at [1175, 505] on div "Back to Dashboard Change Sender ID Customers Technicians Select a contact Outbo…" at bounding box center [933, 357] width 1270 height 634
click at [1175, 61] on span "Call to Customer" at bounding box center [1489, 63] width 96 height 17
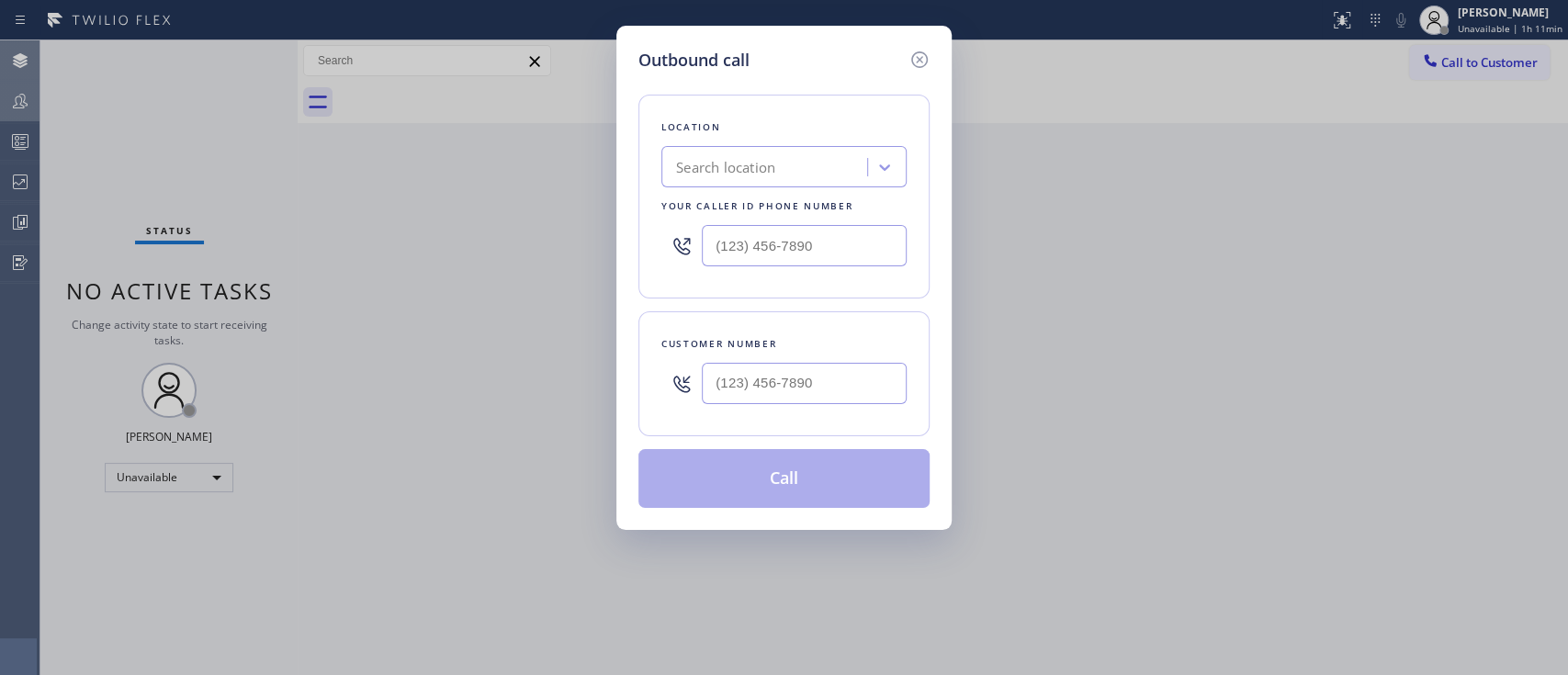
click at [751, 152] on div "Search location" at bounding box center [767, 168] width 200 height 32
type input "home all"
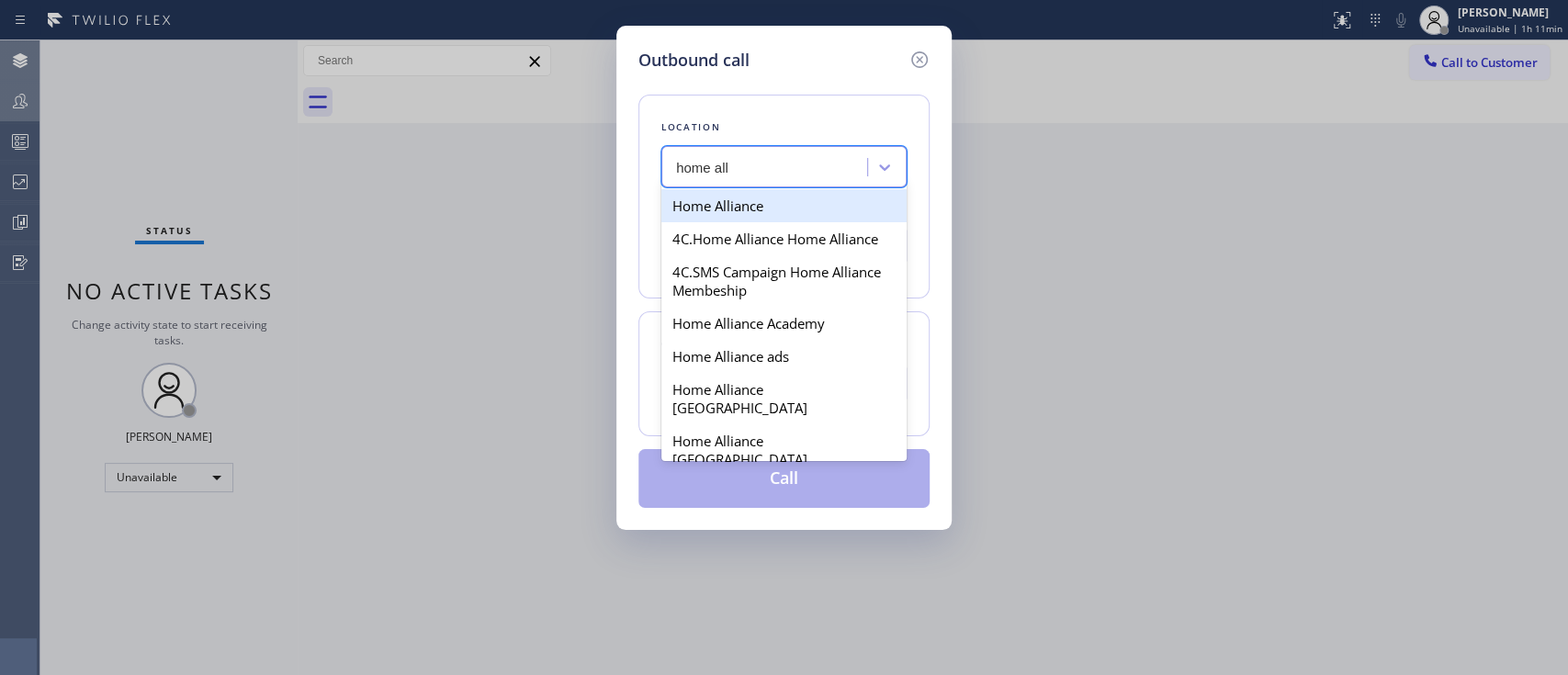
click at [770, 213] on div "Home Alliance" at bounding box center [783, 205] width 245 height 33
type input "[PHONE_NUMBER]"
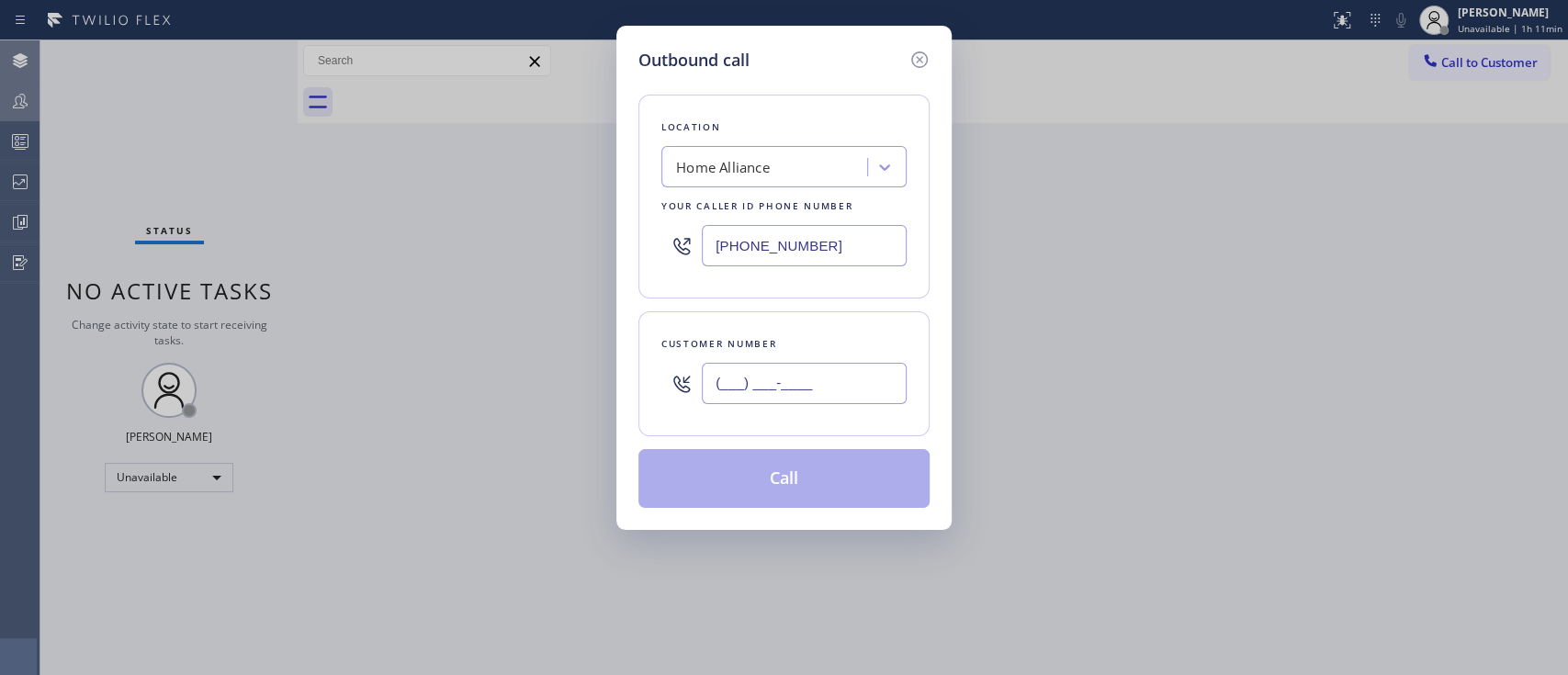
click at [789, 400] on input "(___) ___-____" at bounding box center [804, 384] width 204 height 42
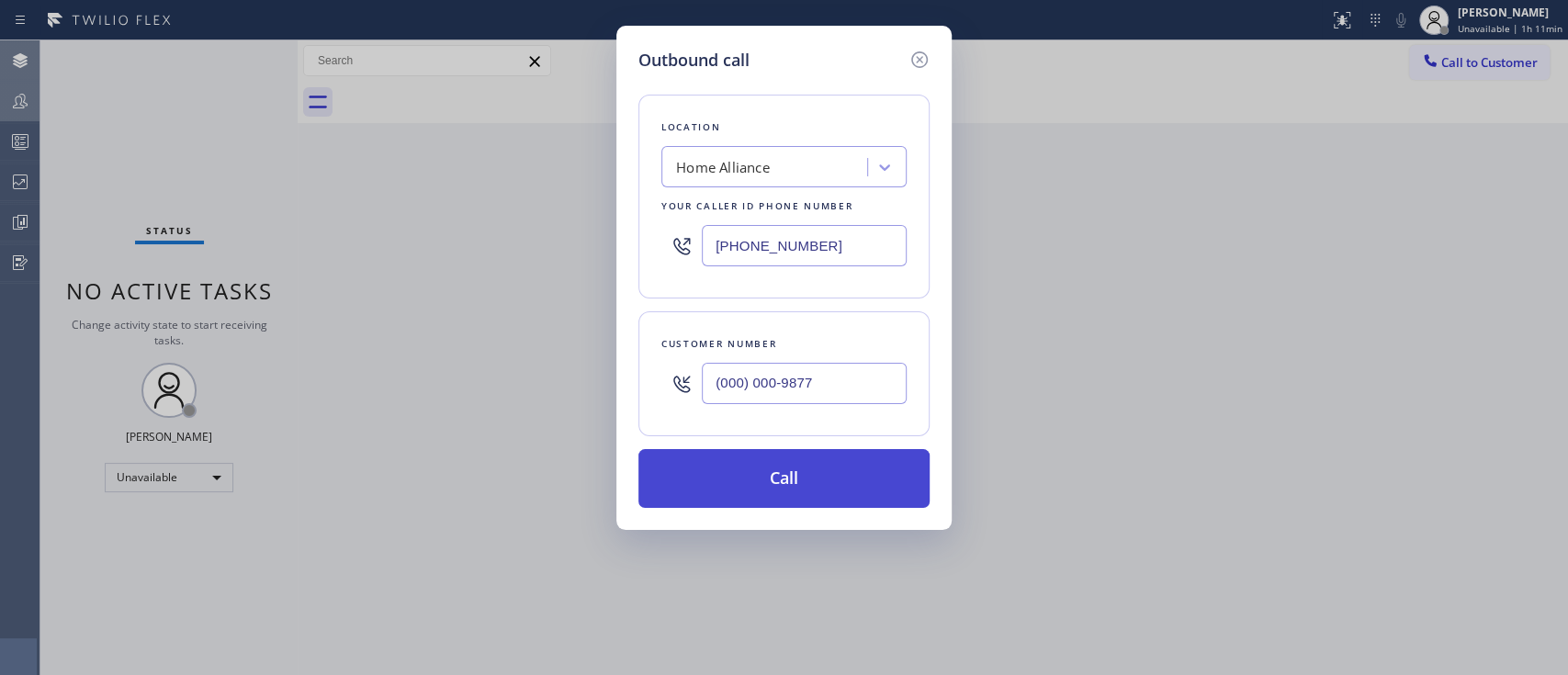
type input "(000) 000-9877"
click at [832, 478] on button "Call" at bounding box center [783, 478] width 291 height 59
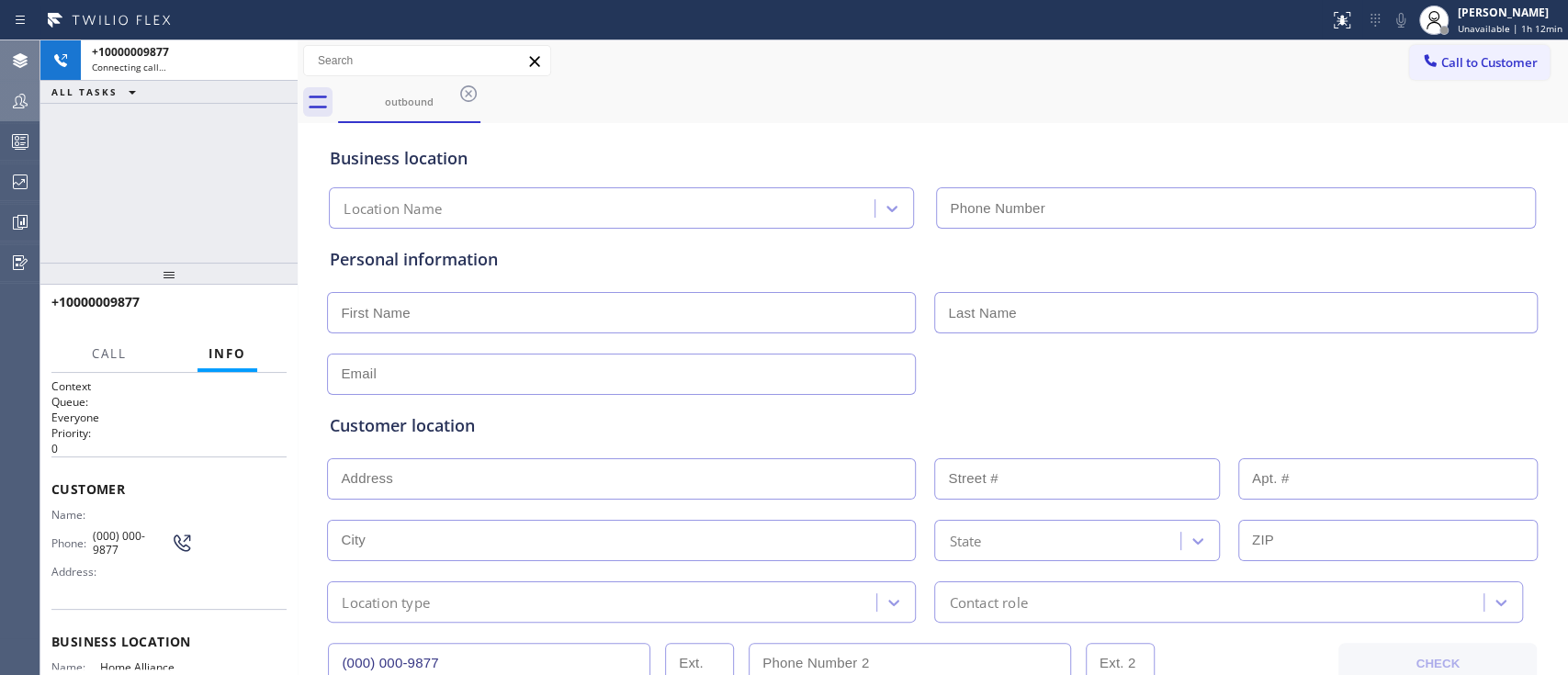
type input "[PHONE_NUMBER]"
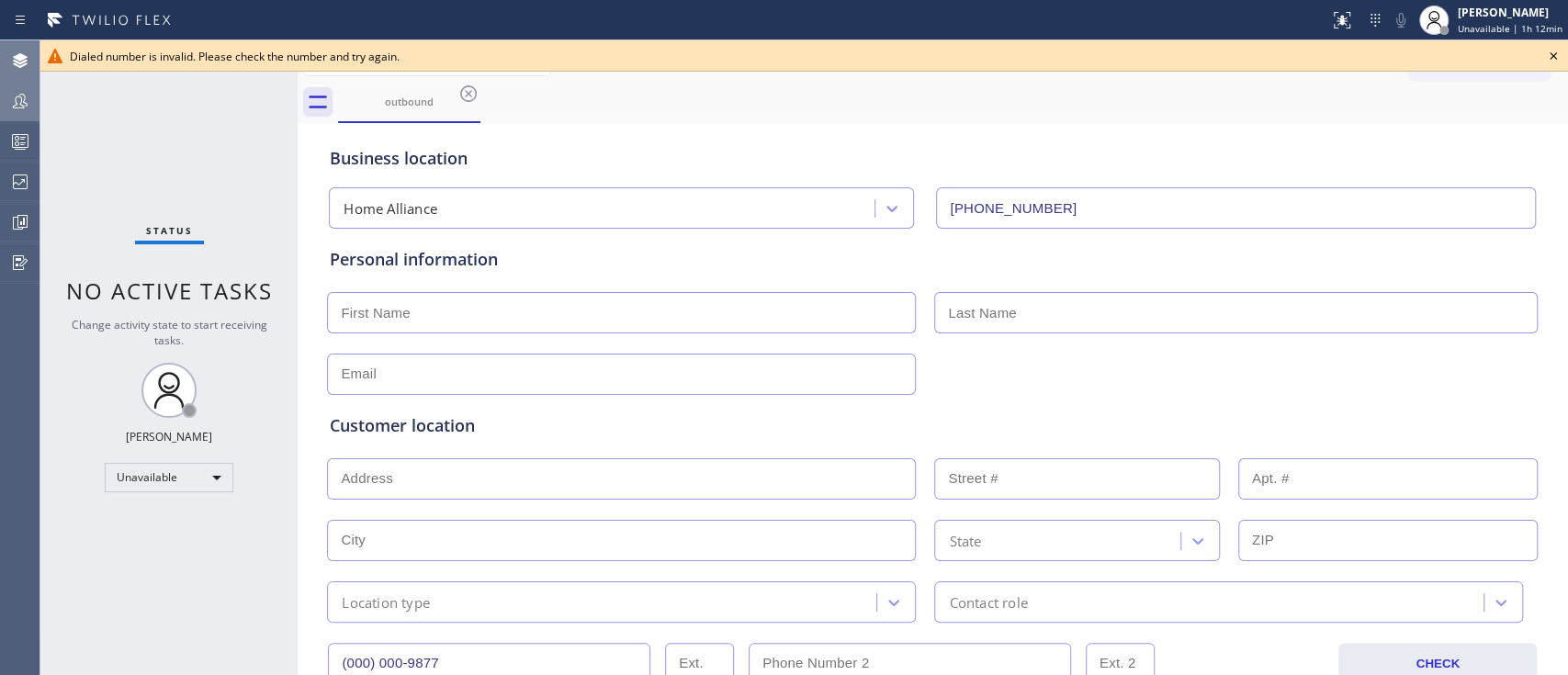
click at [1175, 56] on icon at bounding box center [1552, 56] width 7 height 7
